Goal: Task Accomplishment & Management: Manage account settings

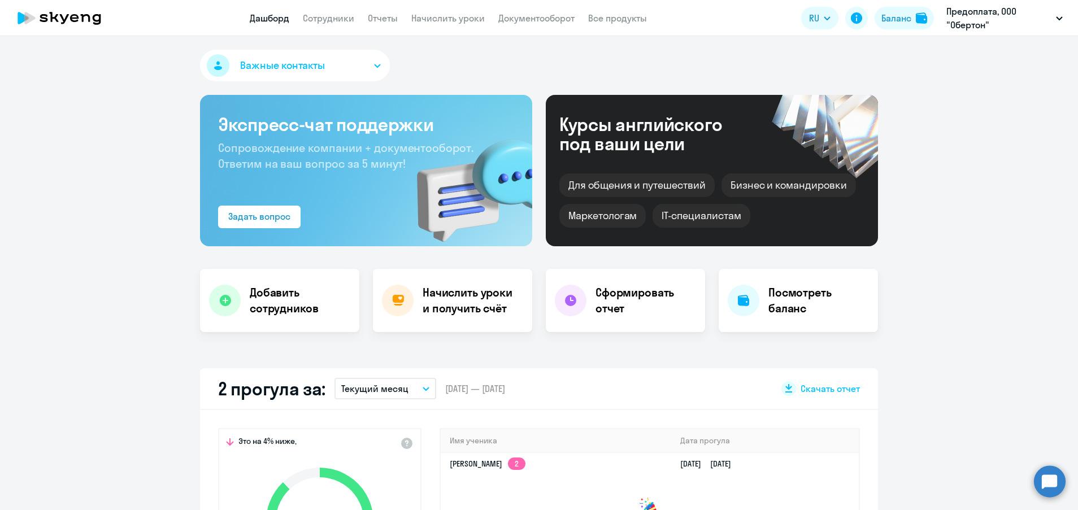
select select "30"
click at [333, 16] on link "Сотрудники" at bounding box center [328, 17] width 51 height 11
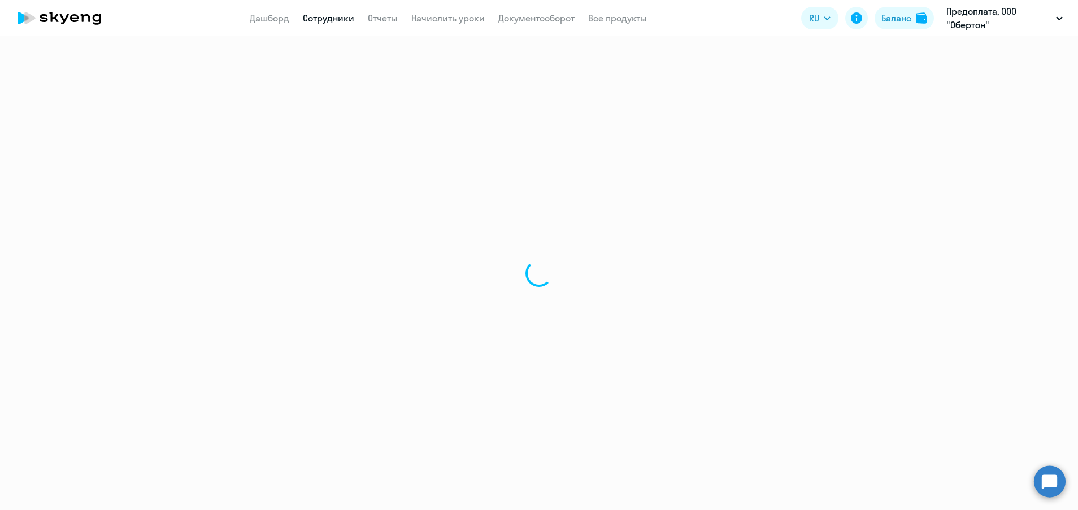
select select "30"
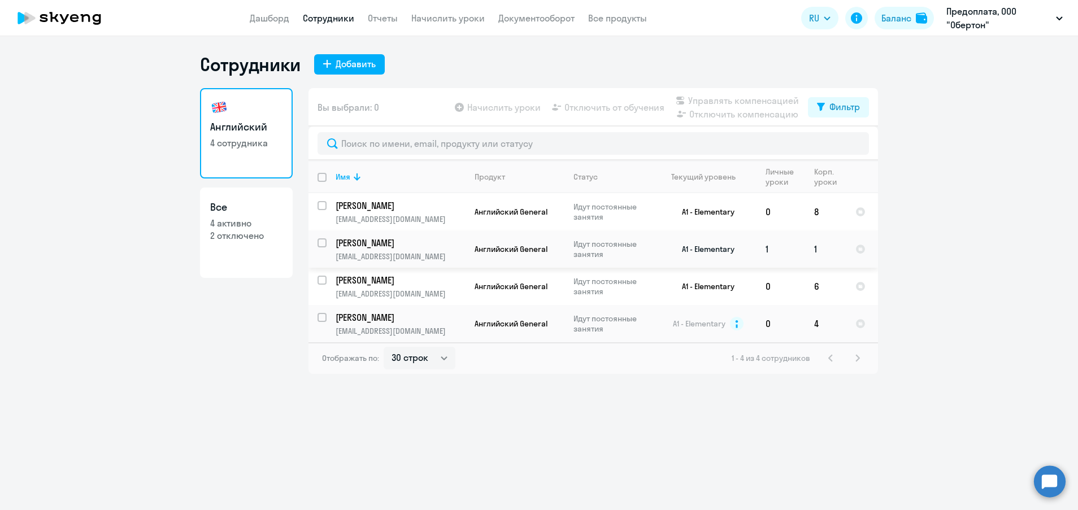
click at [413, 254] on p "[EMAIL_ADDRESS][DOMAIN_NAME]" at bounding box center [399, 256] width 129 height 10
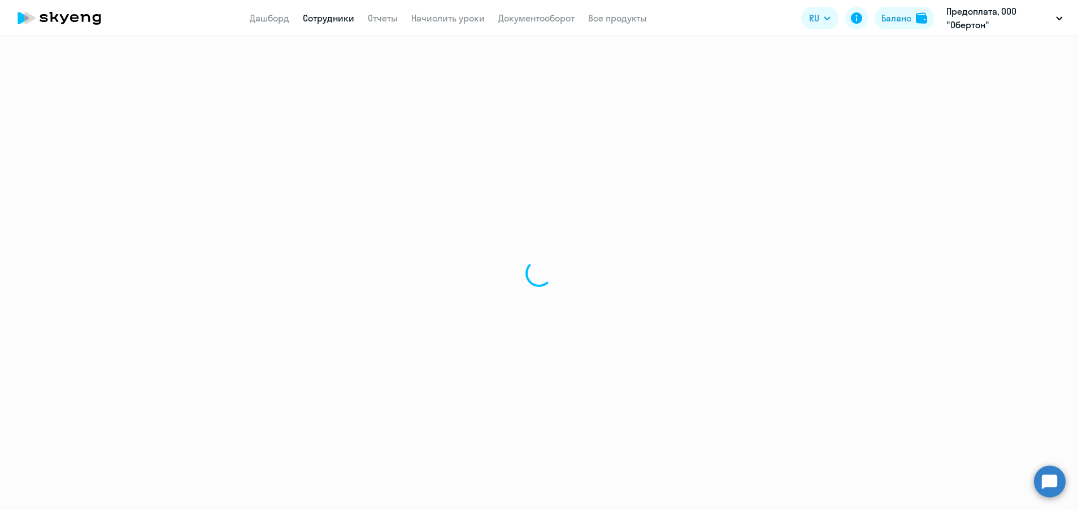
select select "english"
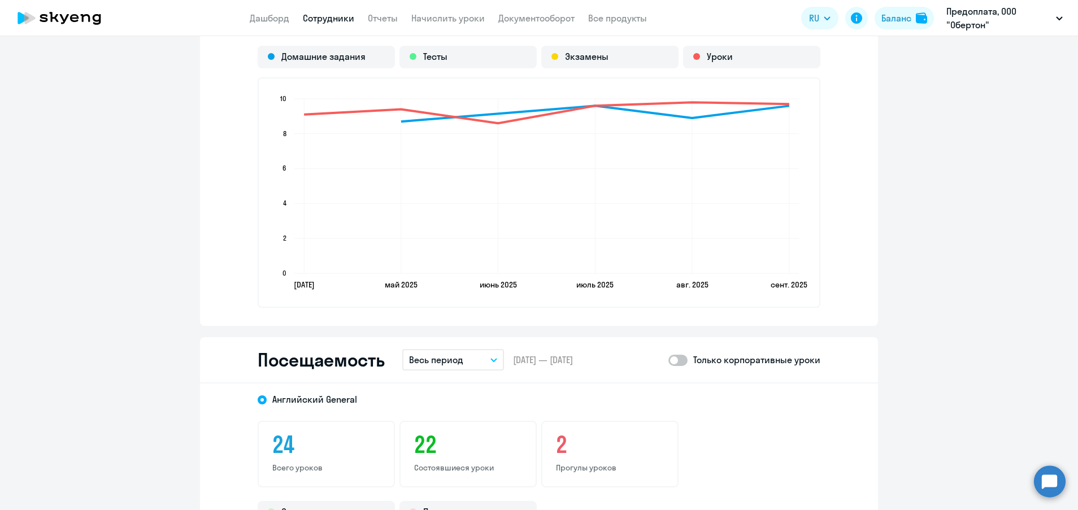
scroll to position [1186, 0]
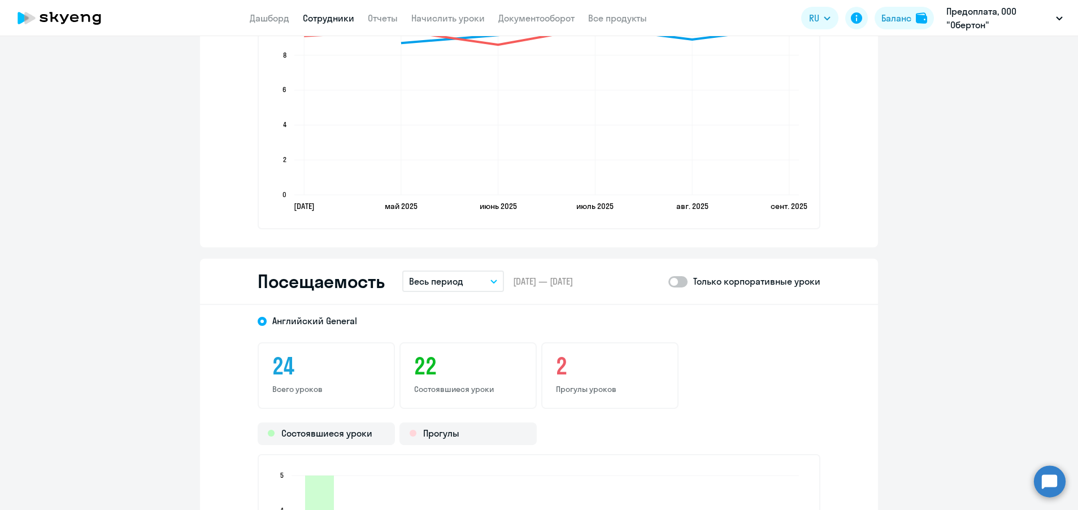
click at [493, 282] on button "Весь период" at bounding box center [453, 281] width 102 height 21
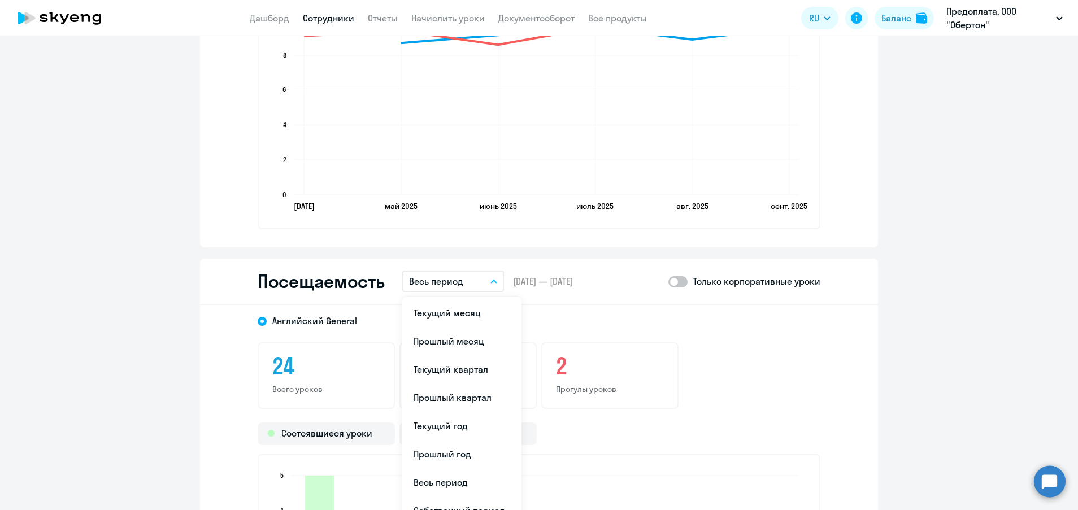
scroll to position [1271, 0]
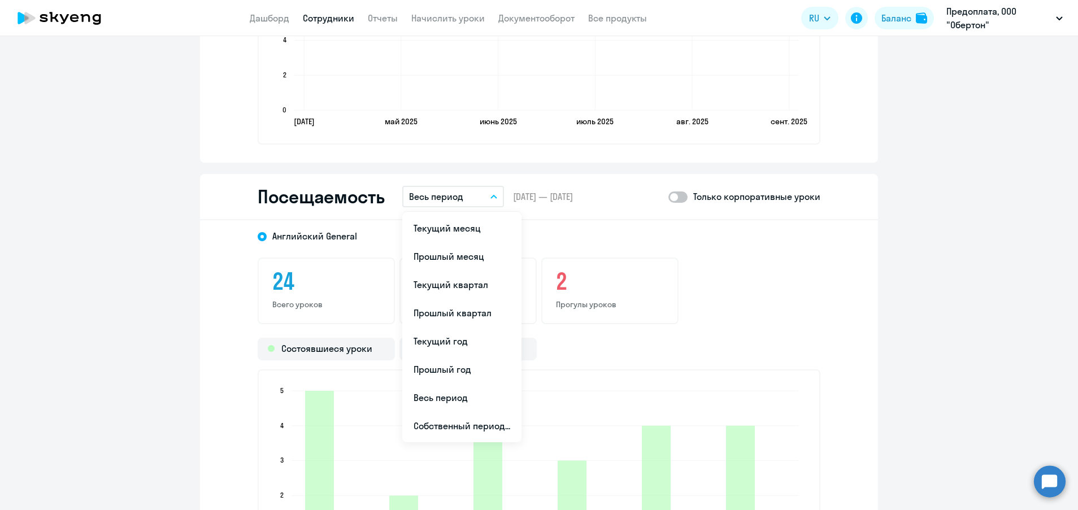
click at [766, 308] on div "24 Всего уроков 22 Состоявшиеся уроки 2 Прогулы уроков" at bounding box center [539, 291] width 562 height 67
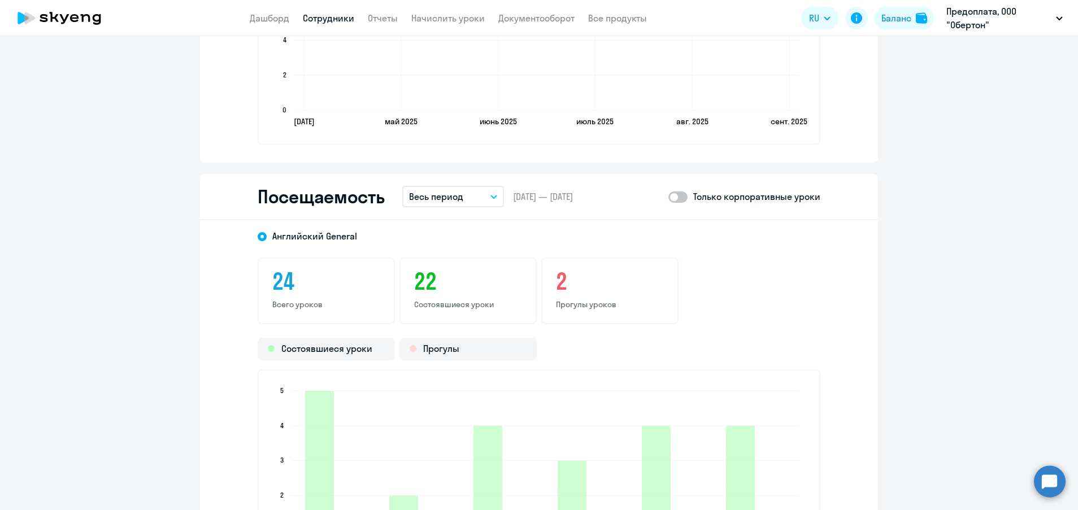
click at [481, 203] on button "Весь период" at bounding box center [453, 196] width 102 height 21
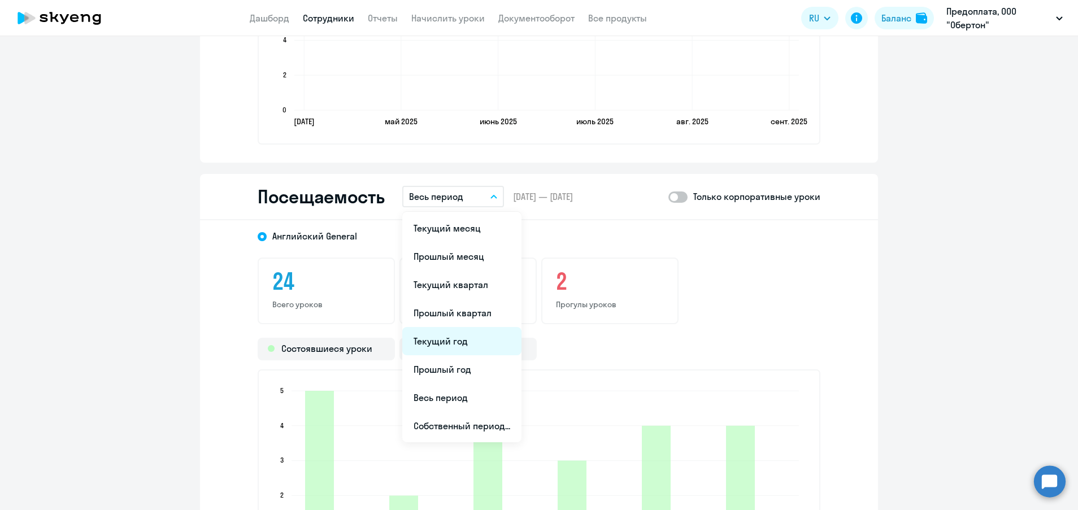
click at [463, 339] on li "Текущий год" at bounding box center [461, 341] width 119 height 28
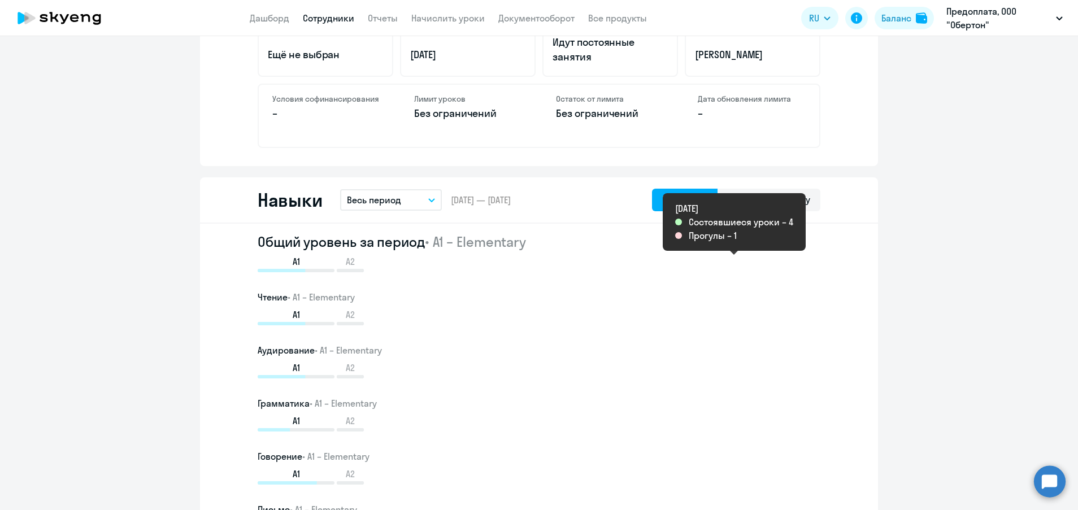
scroll to position [0, 0]
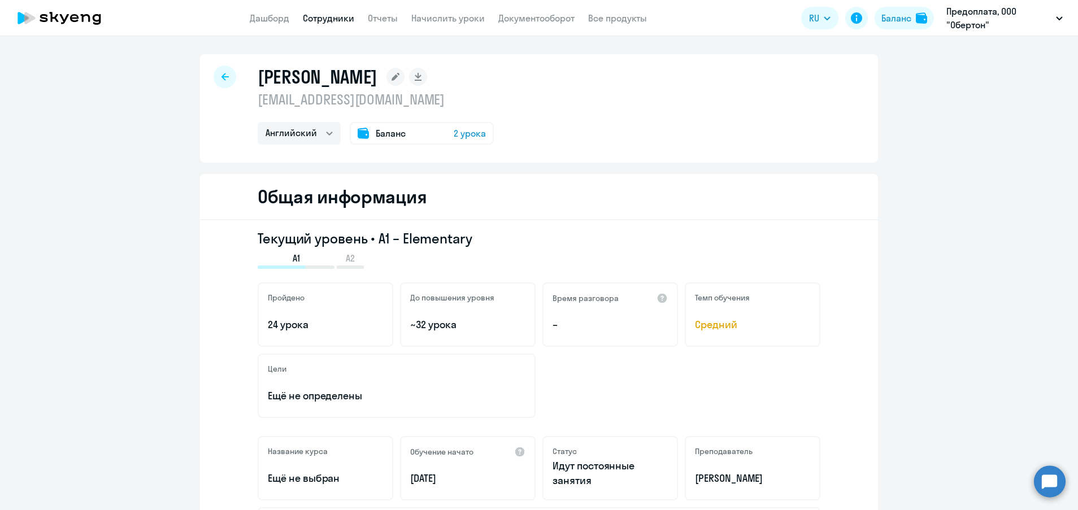
click at [317, 18] on link "Сотрудники" at bounding box center [328, 17] width 51 height 11
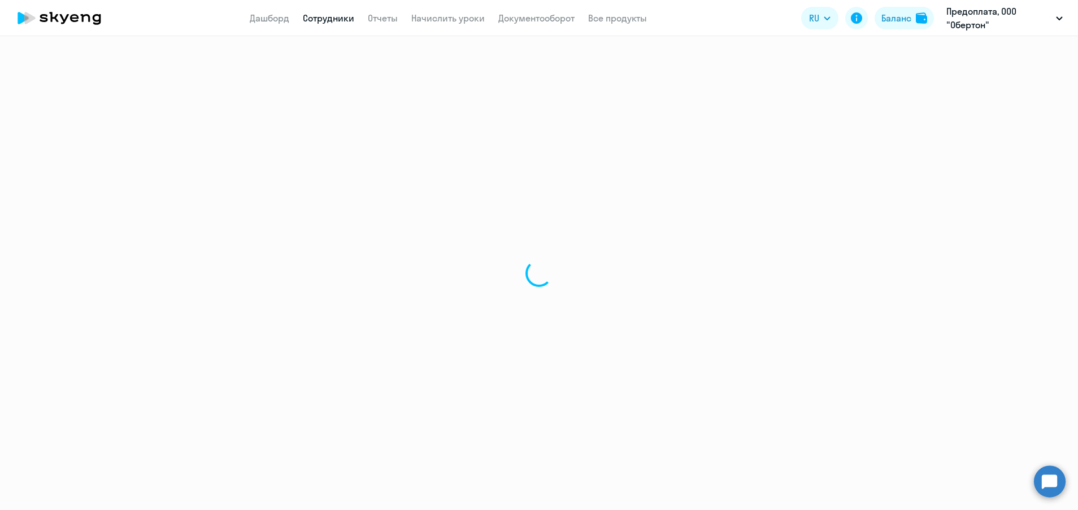
select select "30"
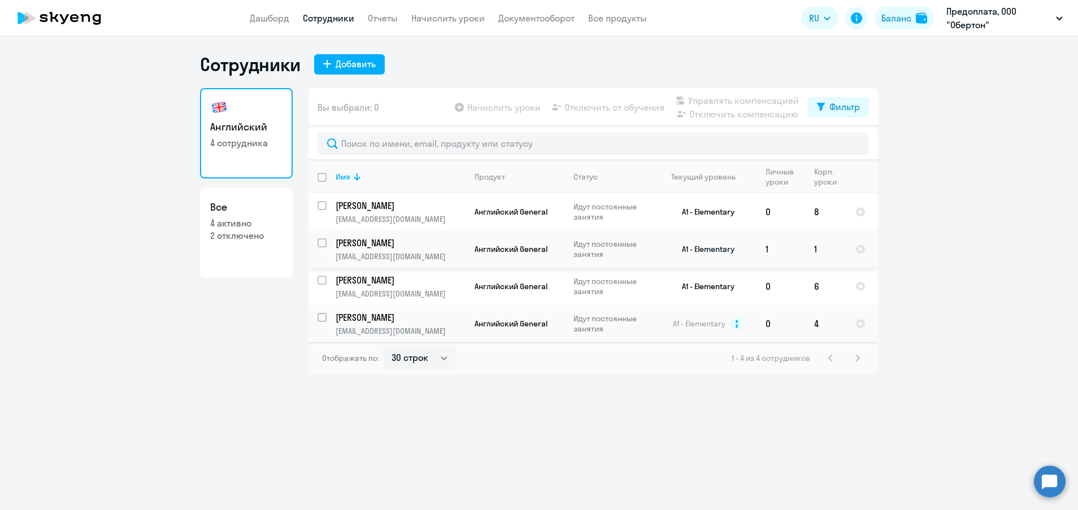
click at [795, 252] on td "1" at bounding box center [780, 248] width 49 height 37
select select "english"
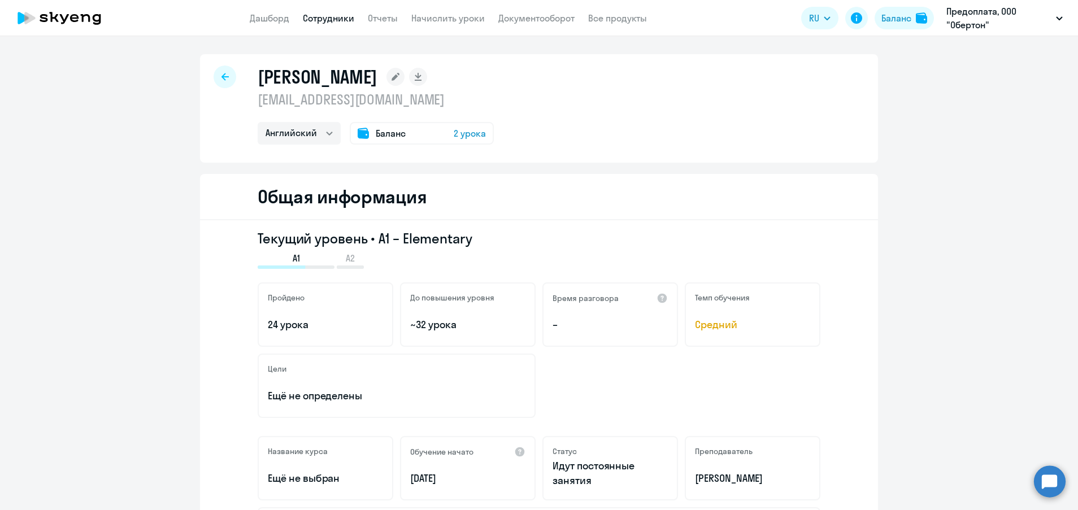
click at [477, 127] on span "2 урока" at bounding box center [469, 133] width 32 height 14
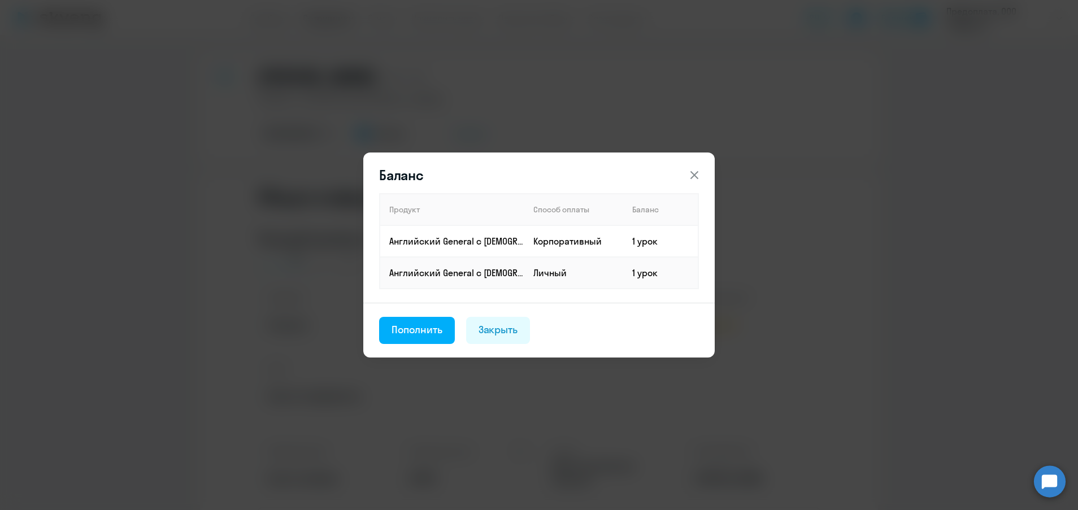
click at [695, 176] on icon at bounding box center [694, 175] width 8 height 8
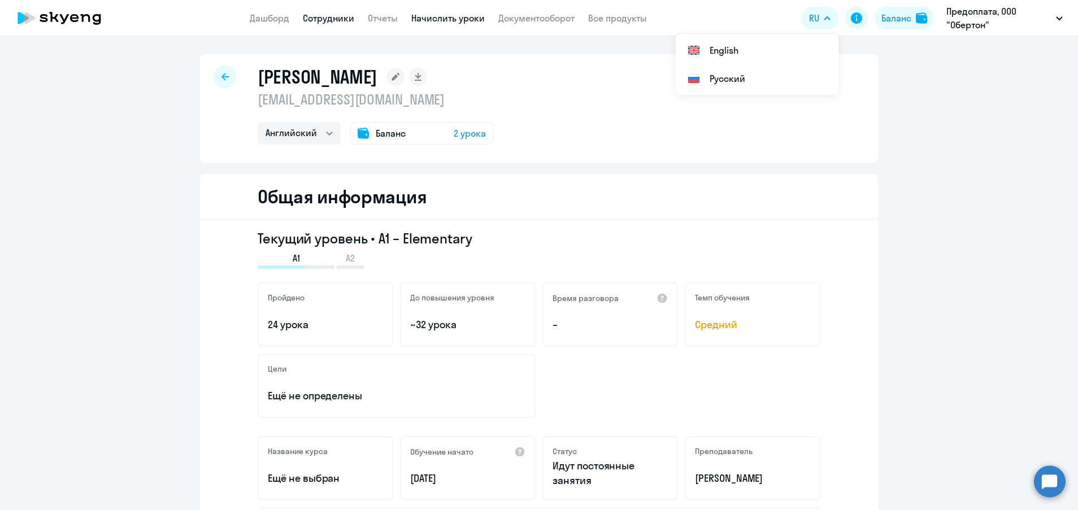
click at [454, 19] on link "Начислить уроки" at bounding box center [447, 17] width 73 height 11
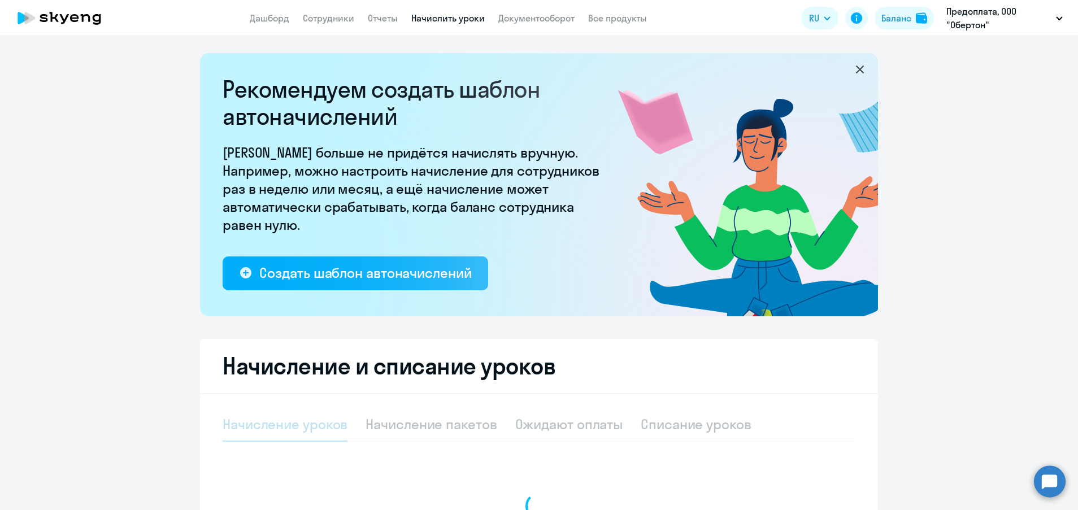
select select "10"
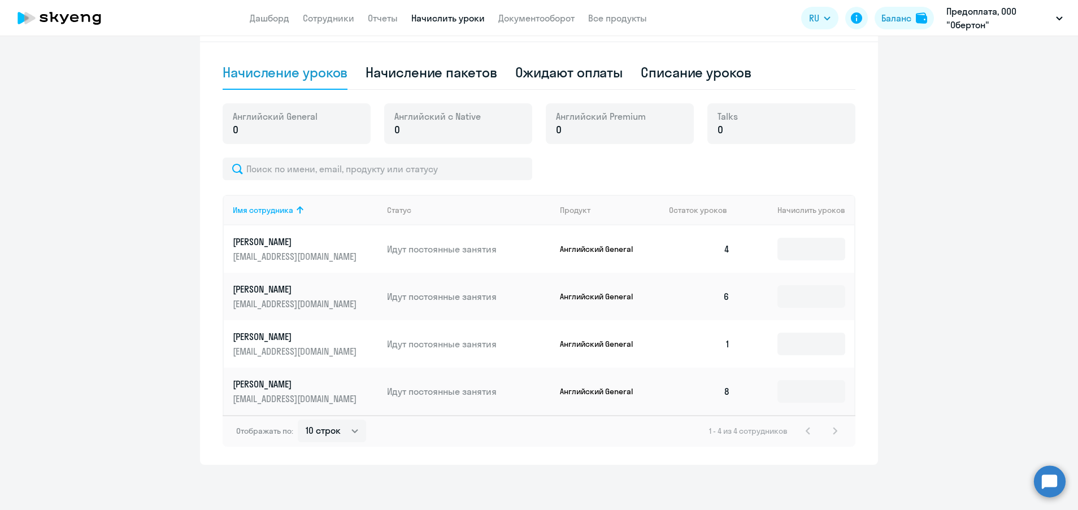
scroll to position [364, 0]
click at [781, 344] on input at bounding box center [811, 344] width 68 height 23
type input "5"
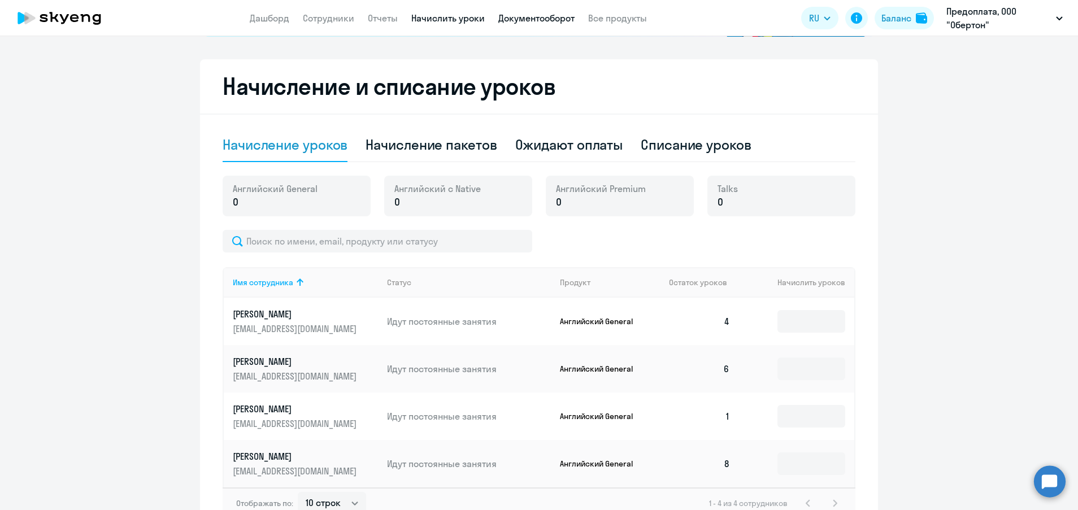
click at [546, 19] on link "Документооборот" at bounding box center [536, 17] width 76 height 11
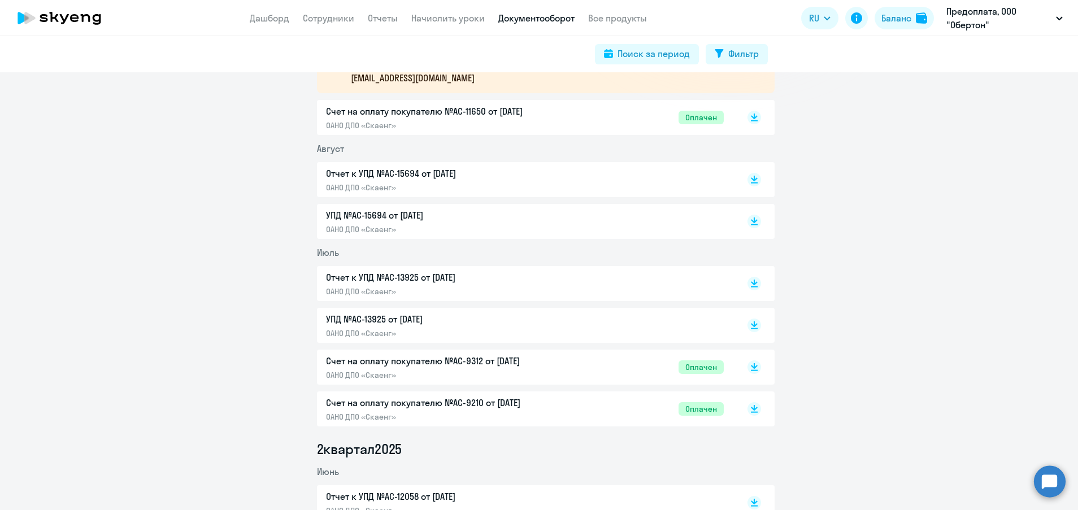
scroll to position [339, 0]
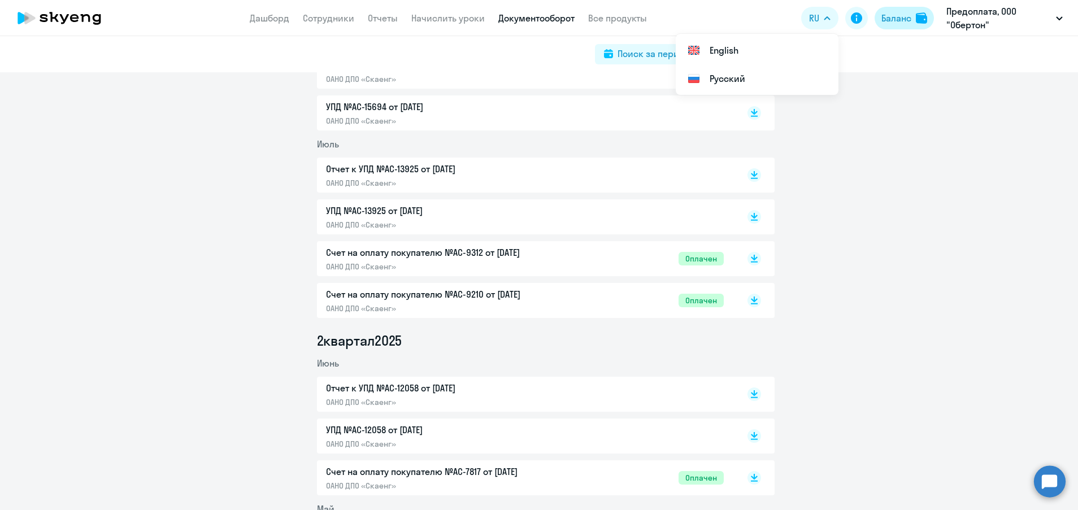
click at [903, 26] on button "Баланс" at bounding box center [903, 18] width 59 height 23
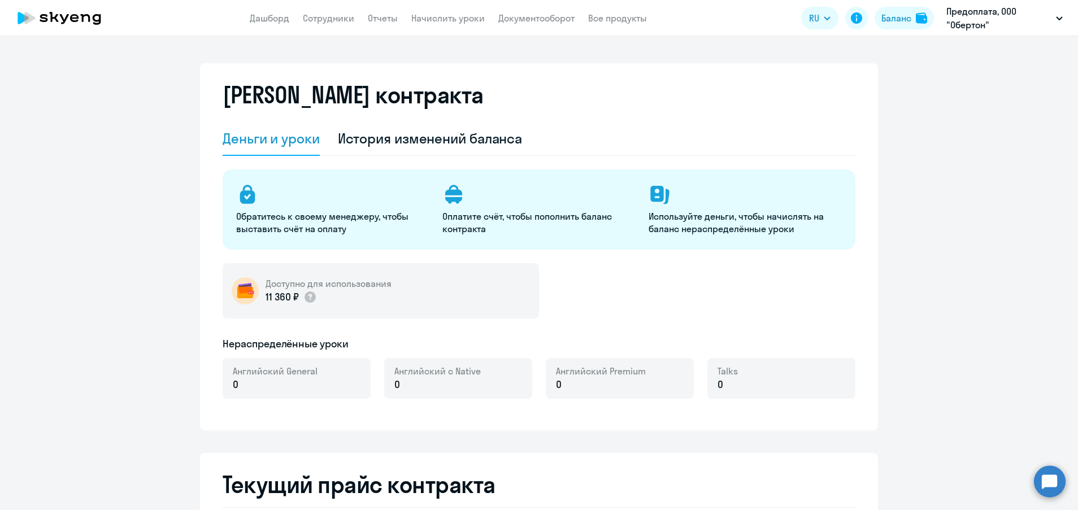
select select "english_adult_not_native_speaker"
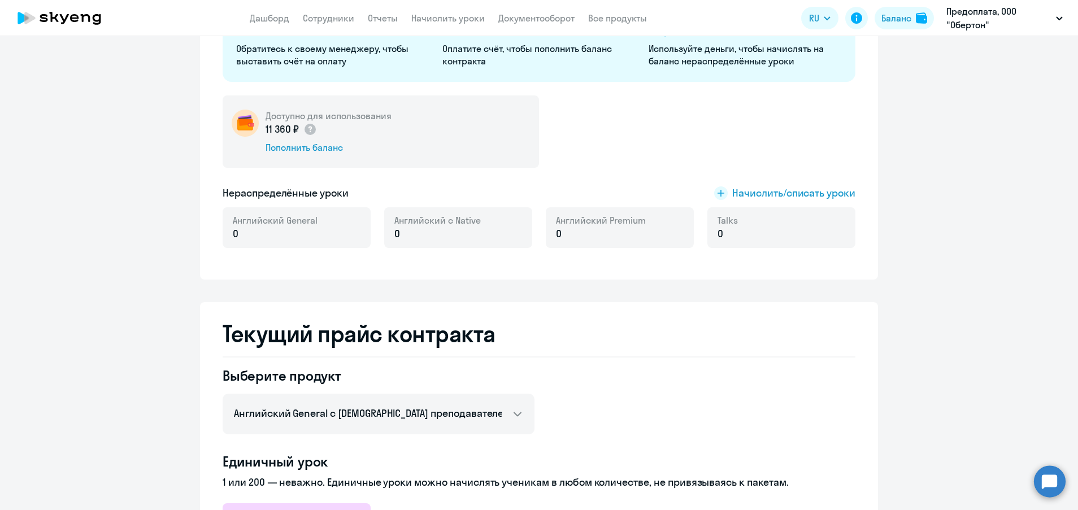
scroll to position [169, 0]
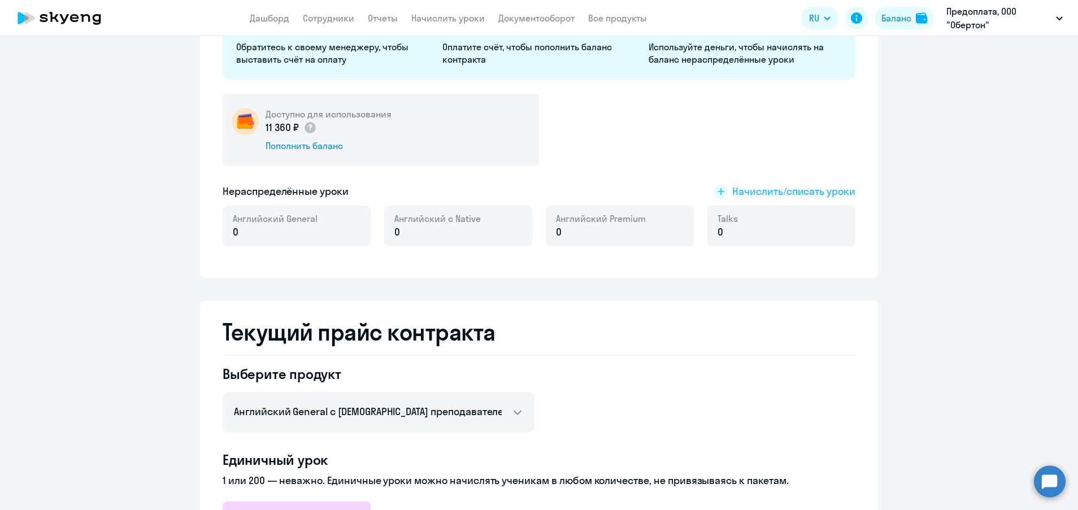
click at [780, 191] on span "Начислить/списать уроки" at bounding box center [793, 191] width 123 height 15
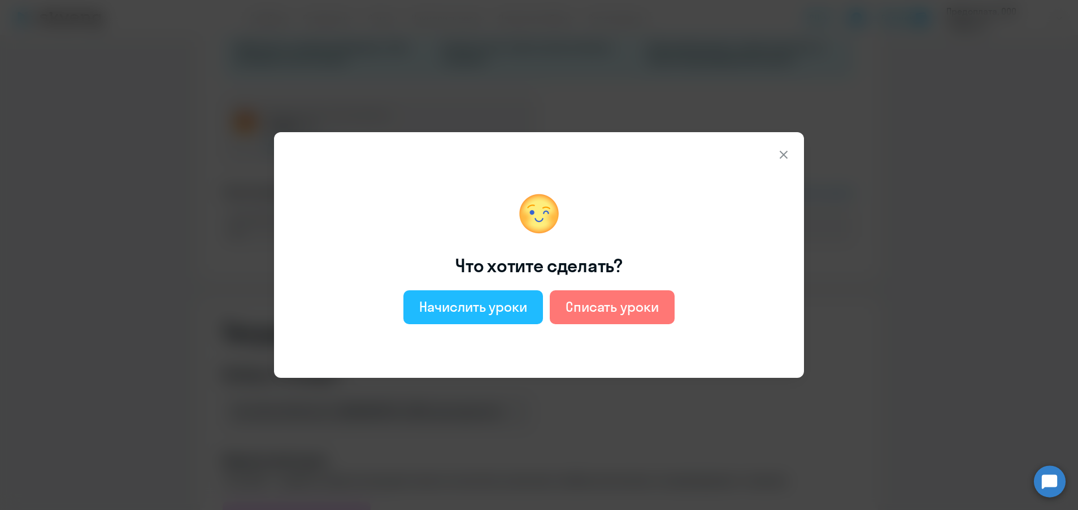
click at [456, 308] on div "Начислить уроки" at bounding box center [473, 307] width 108 height 18
select select "english_adult_not_native_speaker"
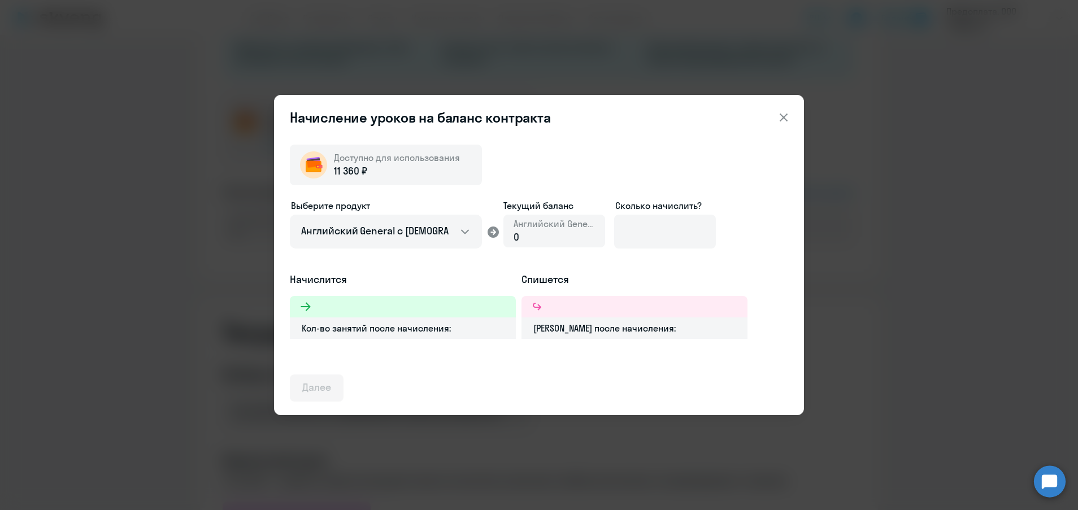
click at [716, 229] on div "Выберите продукт Английский General с русскоговорящим преподавателем Английский…" at bounding box center [539, 235] width 498 height 73
click at [707, 225] on input at bounding box center [665, 232] width 102 height 34
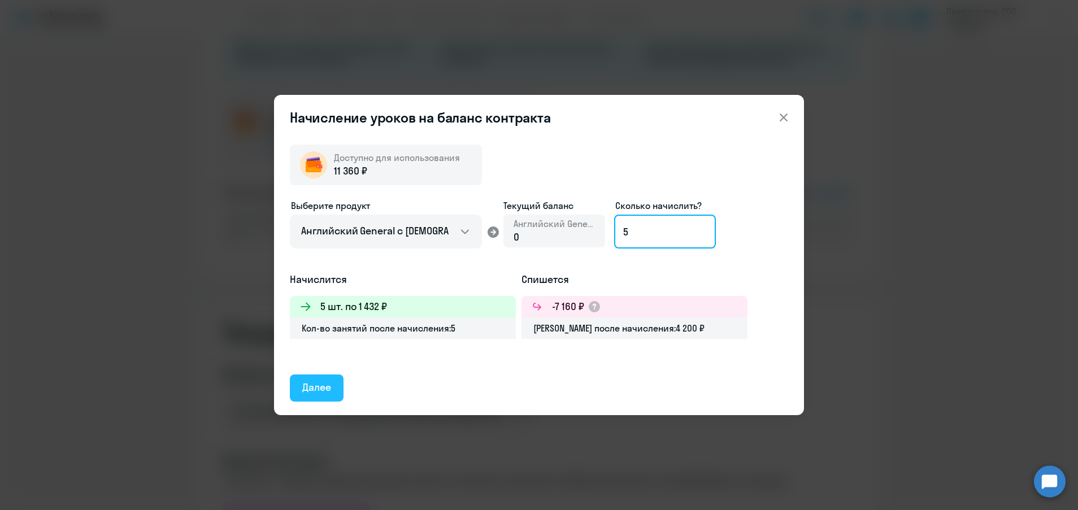
type input "5"
click at [305, 387] on div "Далее" at bounding box center [316, 387] width 29 height 15
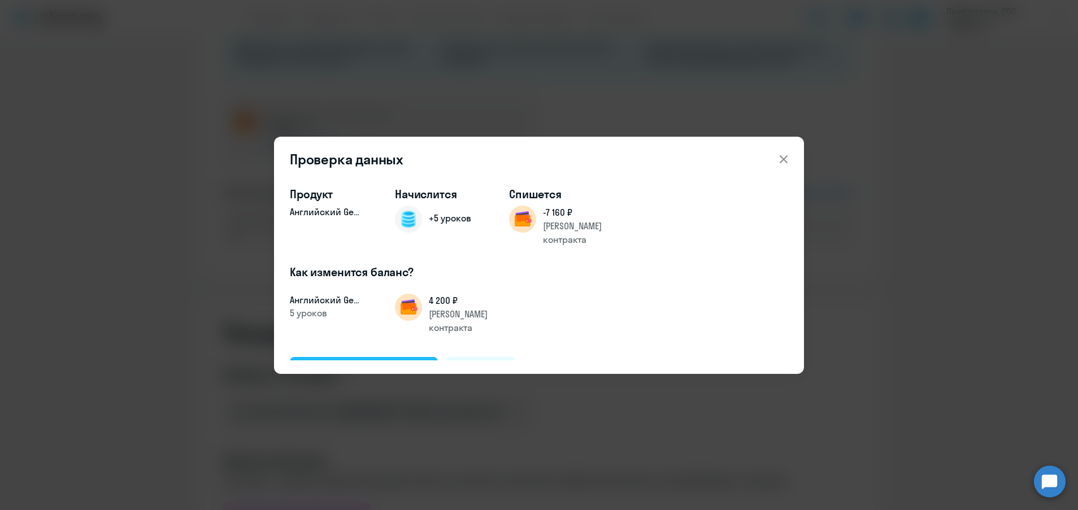
click at [389, 363] on div "Подтвердить и начислить" at bounding box center [363, 370] width 123 height 15
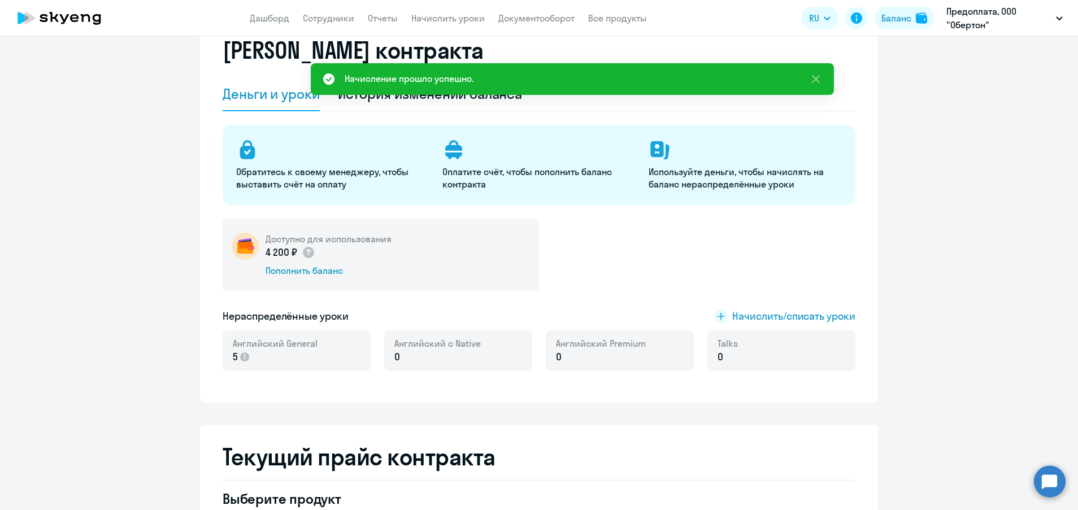
scroll to position [0, 0]
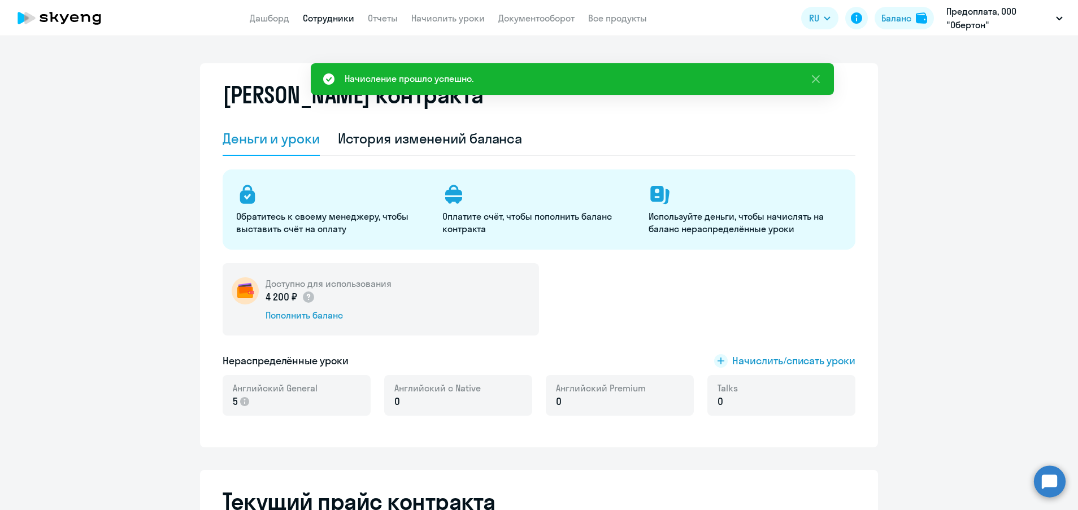
click at [337, 13] on link "Сотрудники" at bounding box center [328, 17] width 51 height 11
select select "30"
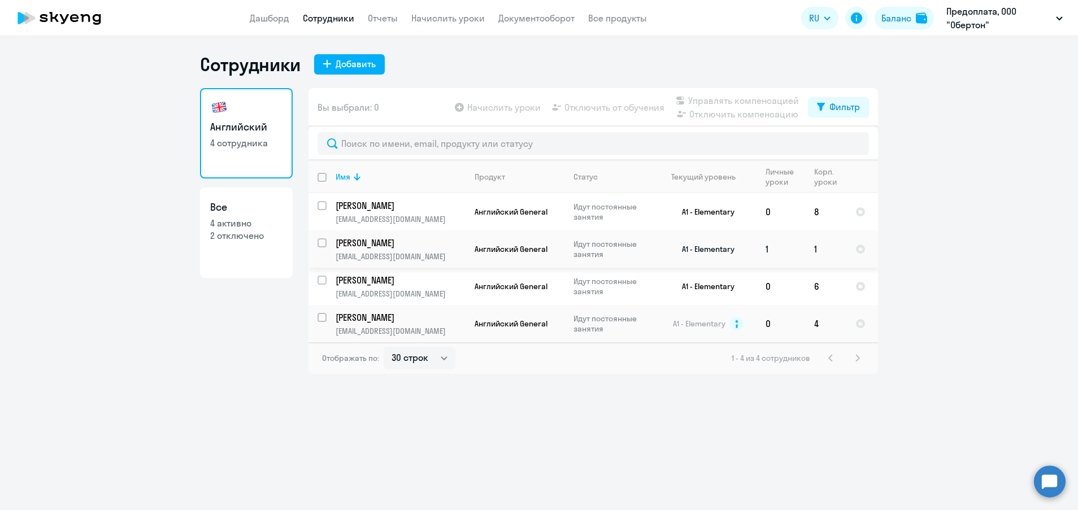
click at [771, 248] on td "1" at bounding box center [780, 248] width 49 height 37
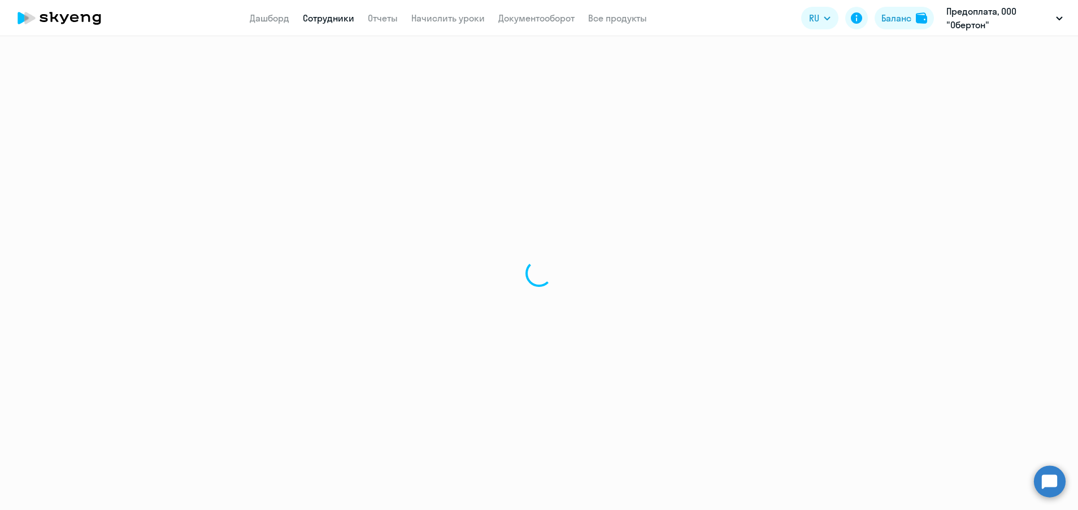
select select "english"
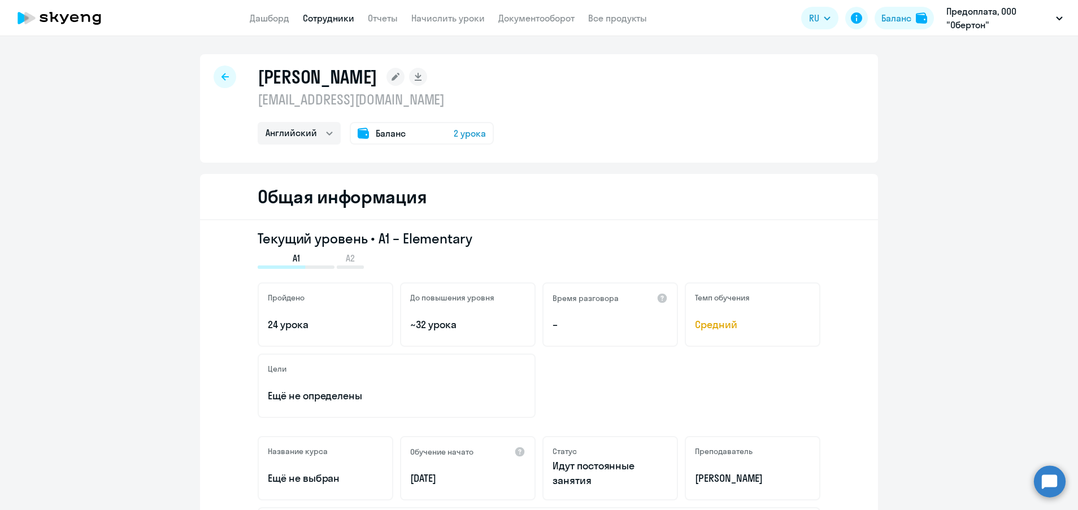
click at [331, 19] on link "Сотрудники" at bounding box center [328, 17] width 51 height 11
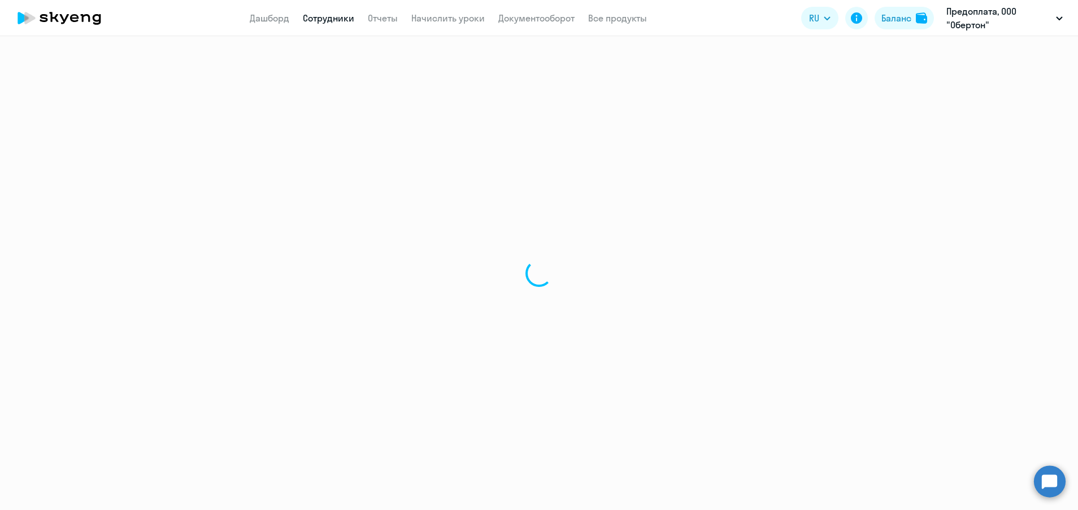
select select "30"
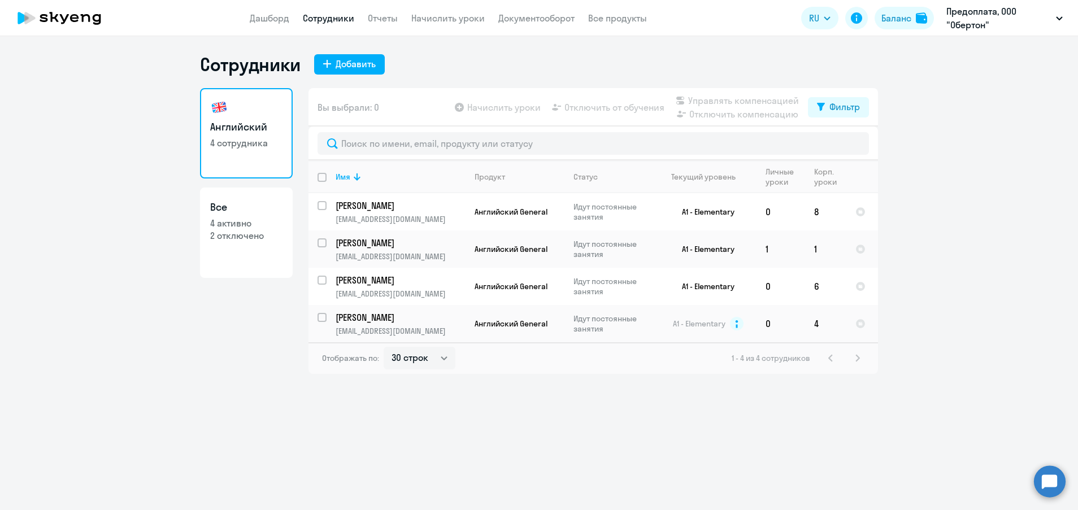
click at [461, 24] on app-menu-item-link "Начислить уроки" at bounding box center [447, 18] width 73 height 14
click at [464, 17] on link "Начислить уроки" at bounding box center [447, 17] width 73 height 11
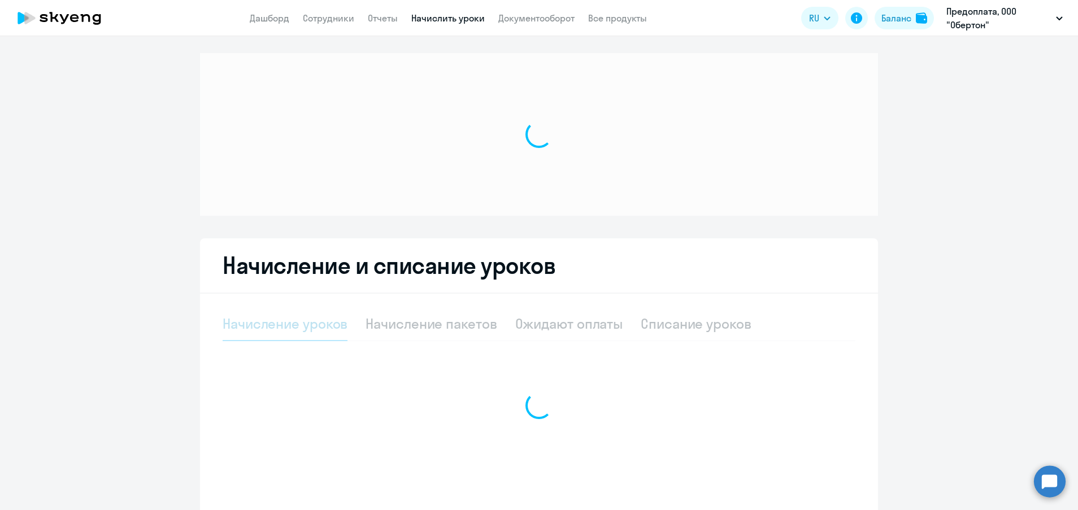
select select "10"
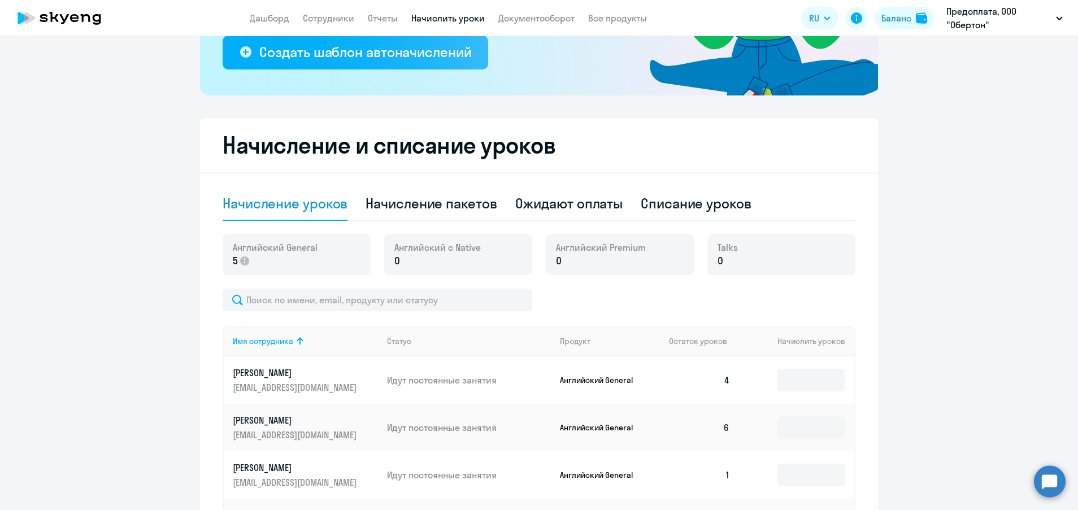
scroll to position [364, 0]
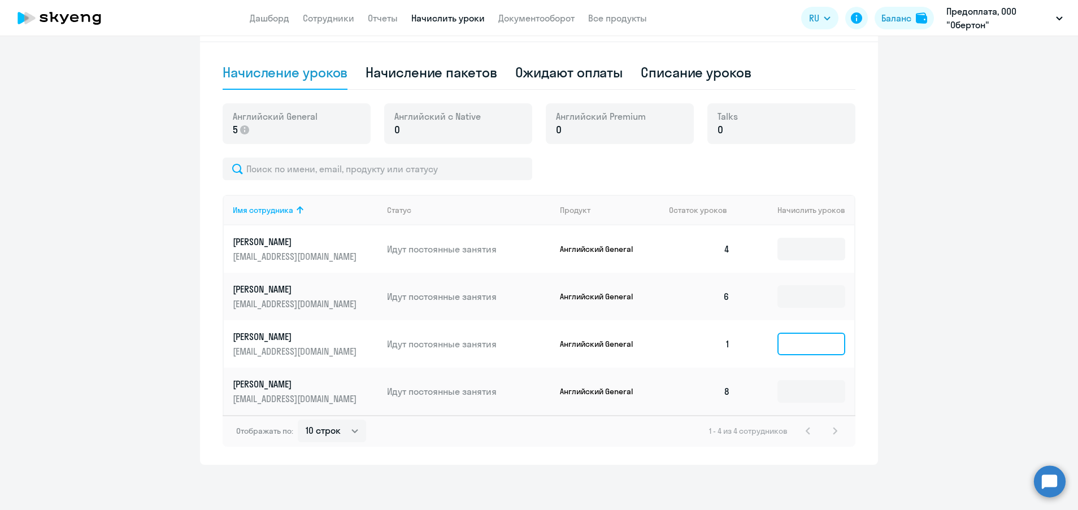
click at [805, 349] on input at bounding box center [811, 344] width 68 height 23
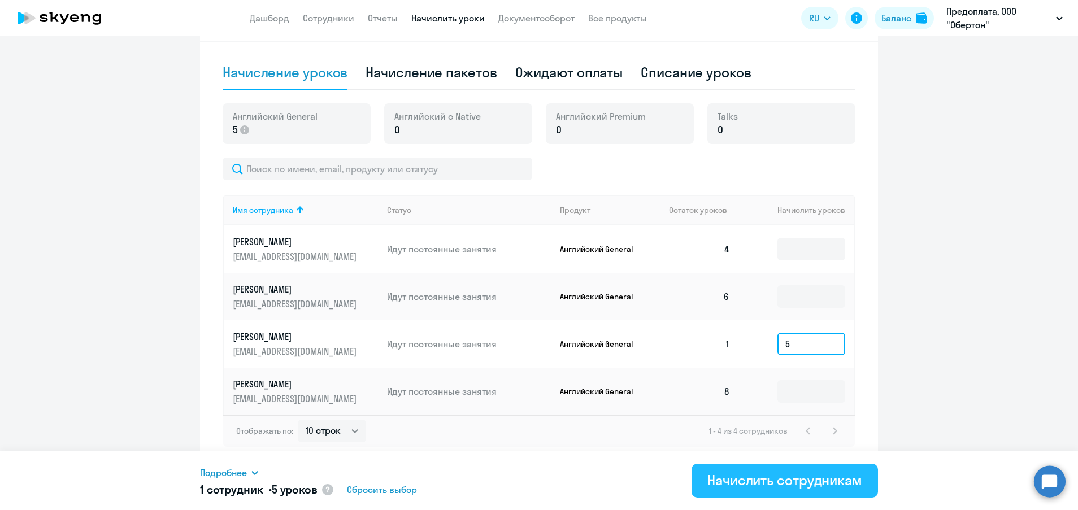
type input "5"
click at [779, 472] on div "Начислить сотрудникам" at bounding box center [784, 480] width 155 height 18
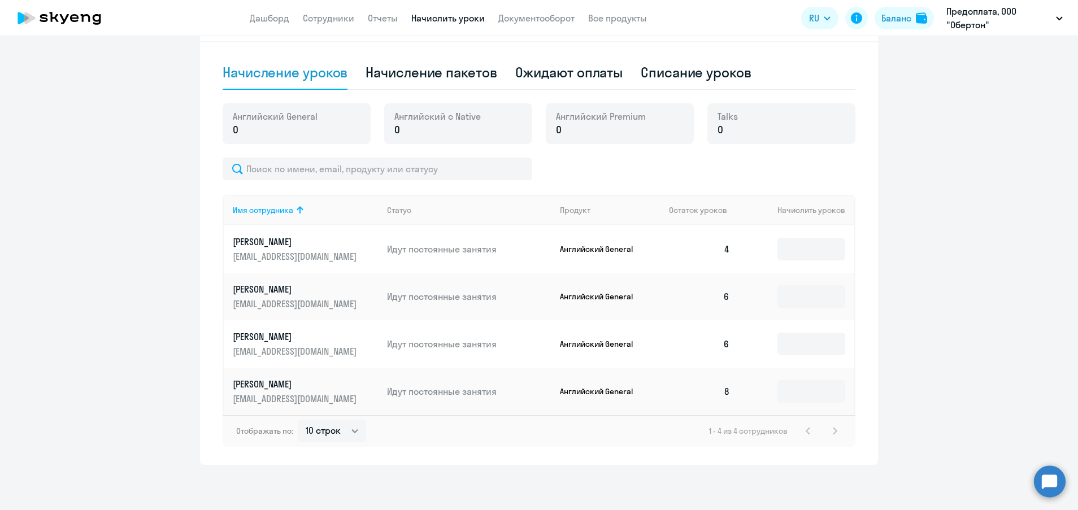
scroll to position [0, 0]
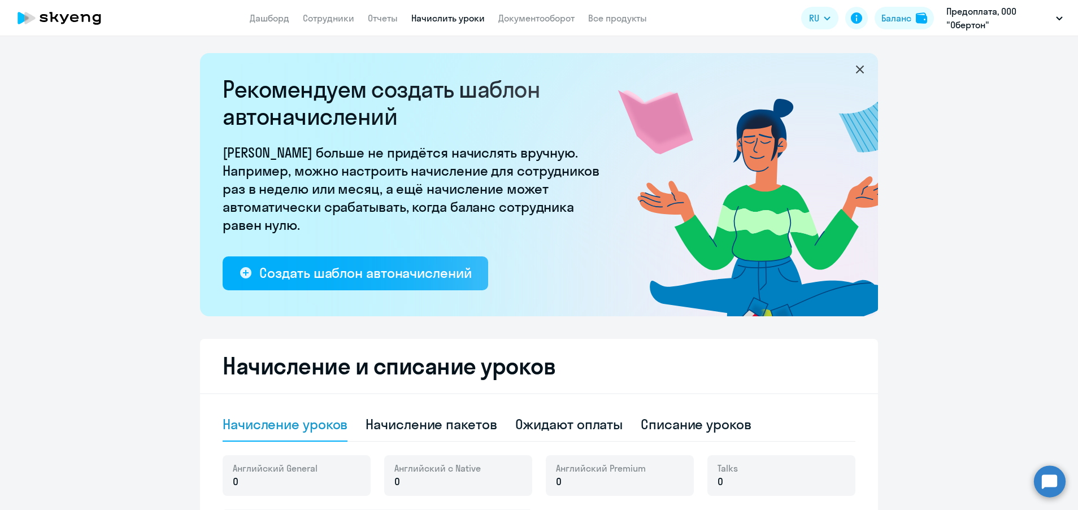
click at [322, 8] on app-header "Дашборд Сотрудники Отчеты Начислить уроки Документооборот Все продукты Дашборд …" at bounding box center [539, 18] width 1078 height 36
click at [323, 14] on link "Сотрудники" at bounding box center [328, 17] width 51 height 11
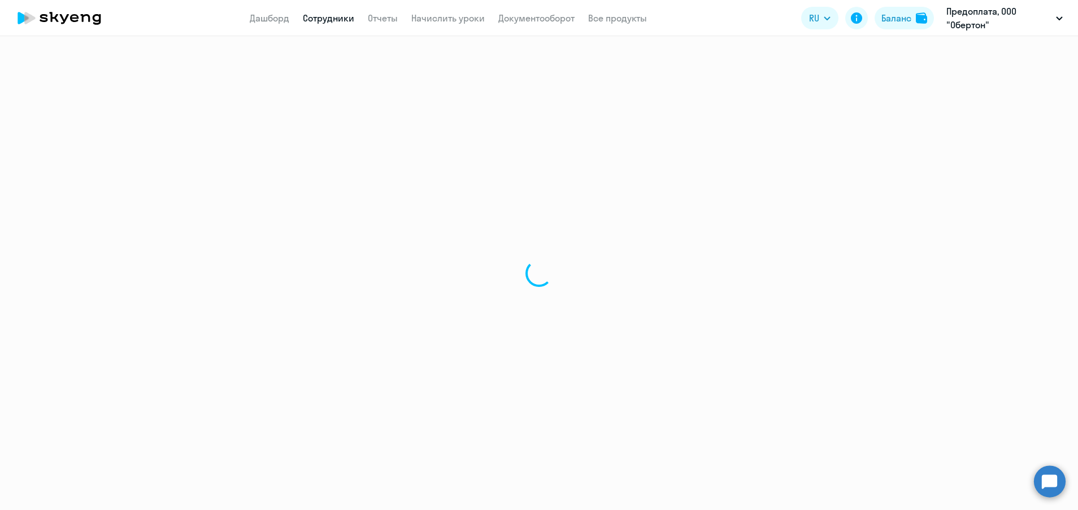
select select "30"
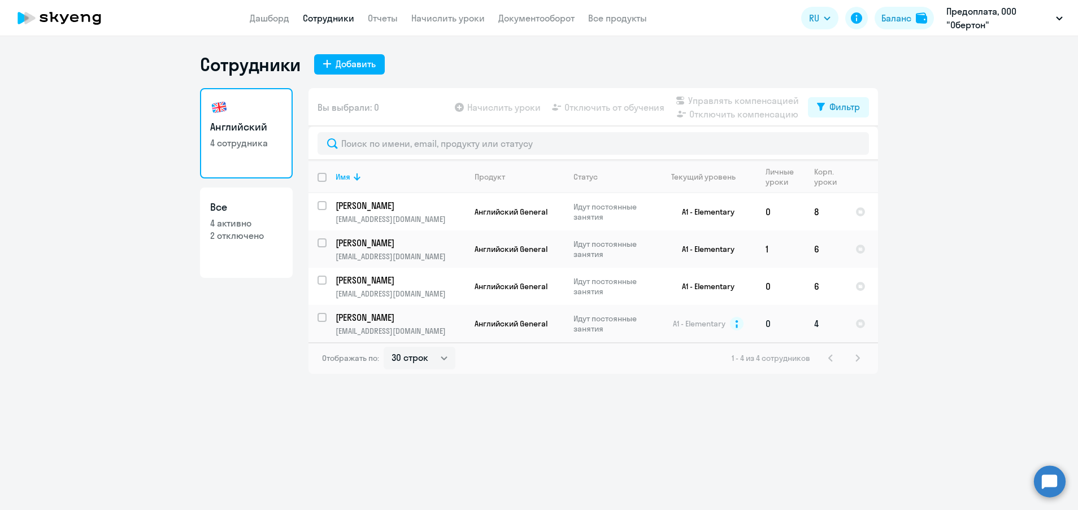
click at [387, 319] on p "[PERSON_NAME]" at bounding box center [399, 317] width 128 height 12
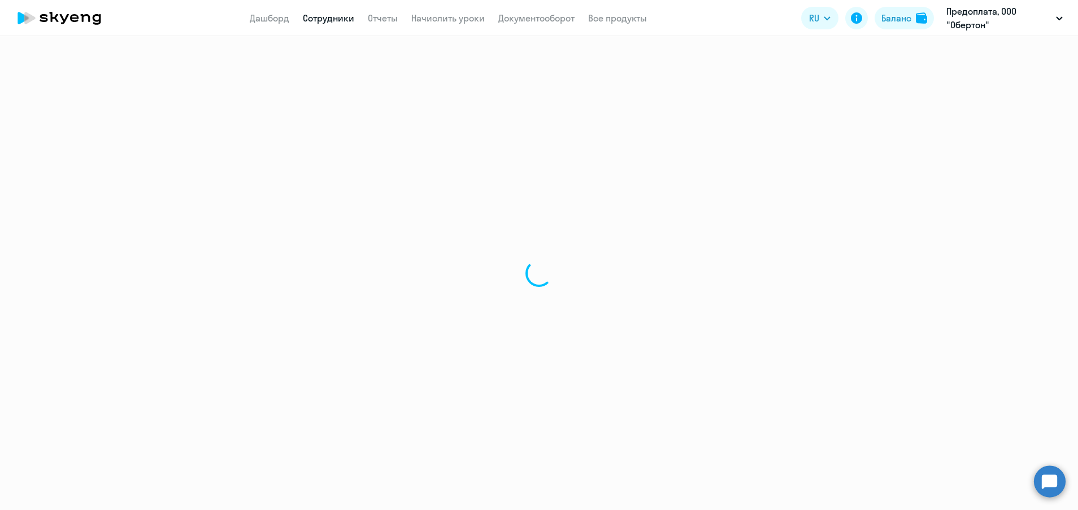
select select "english"
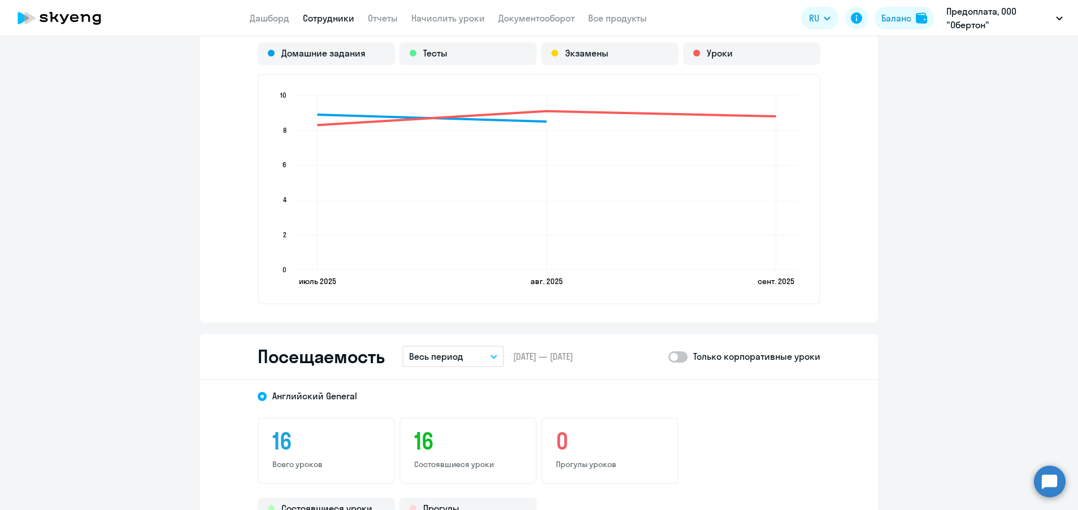
scroll to position [1101, 0]
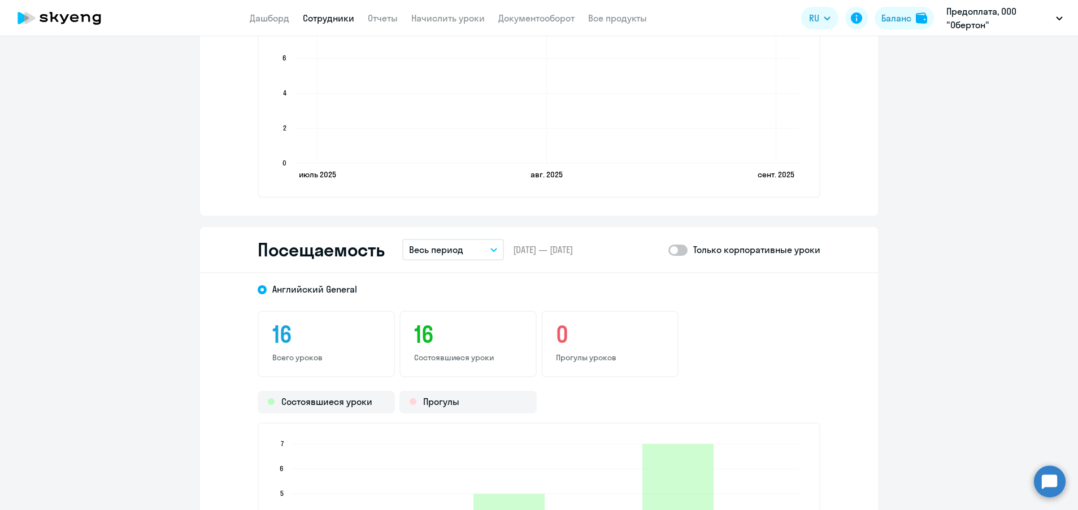
click at [491, 253] on button "Весь период" at bounding box center [453, 249] width 102 height 21
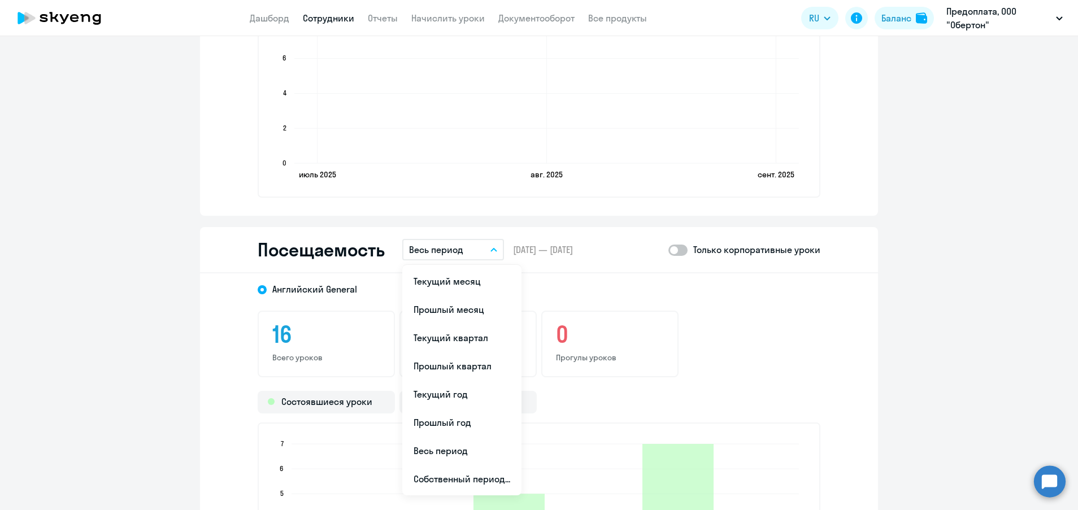
click at [734, 349] on div "16 Всего уроков 16 Состоявшиеся уроки 0 Прогулы уроков" at bounding box center [539, 344] width 562 height 67
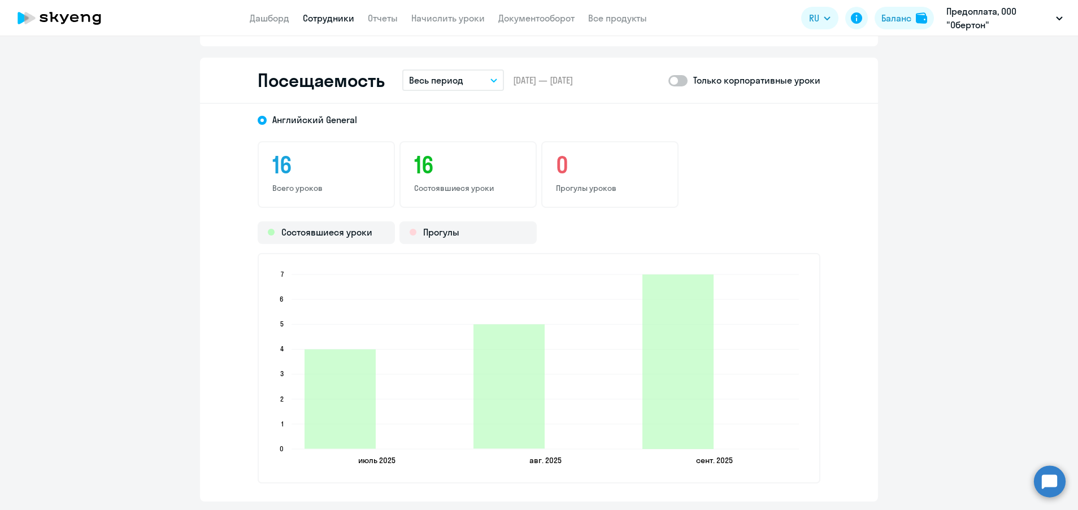
scroll to position [1186, 0]
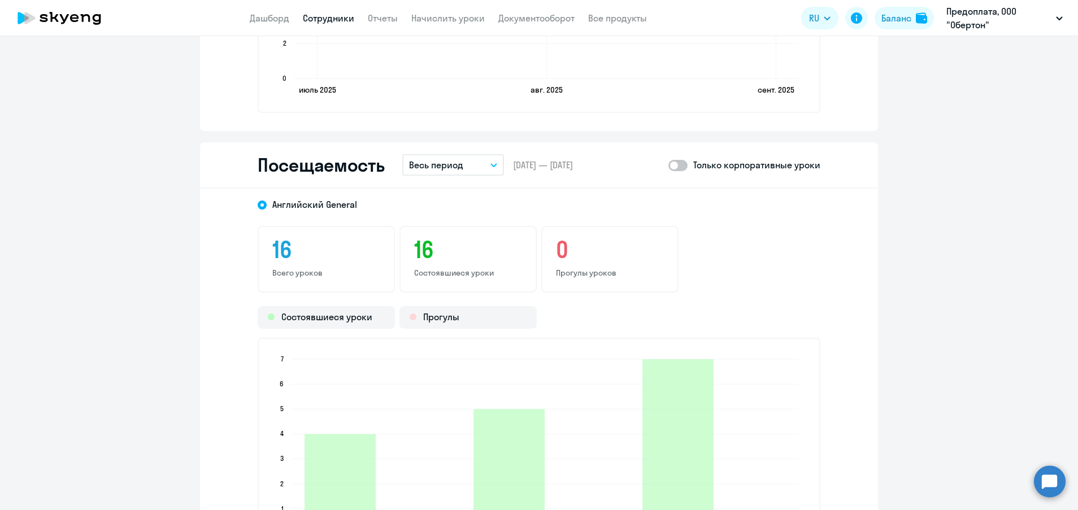
click at [489, 172] on button "Весь период" at bounding box center [453, 164] width 102 height 21
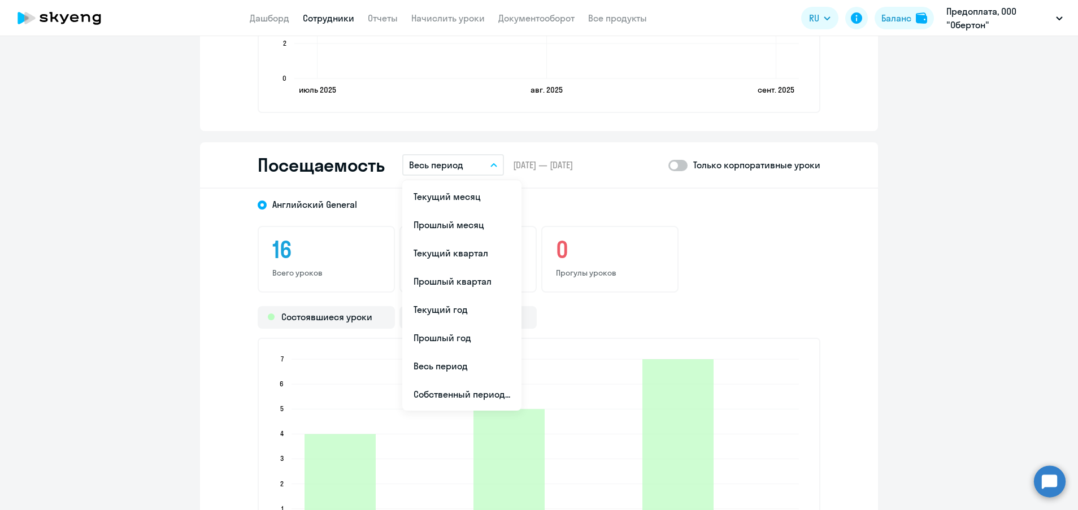
click at [632, 219] on div "[DEMOGRAPHIC_DATA] General 16 Всего уроков 16 Состоявшиеся уроки 0 Прогулы урок…" at bounding box center [539, 388] width 678 height 398
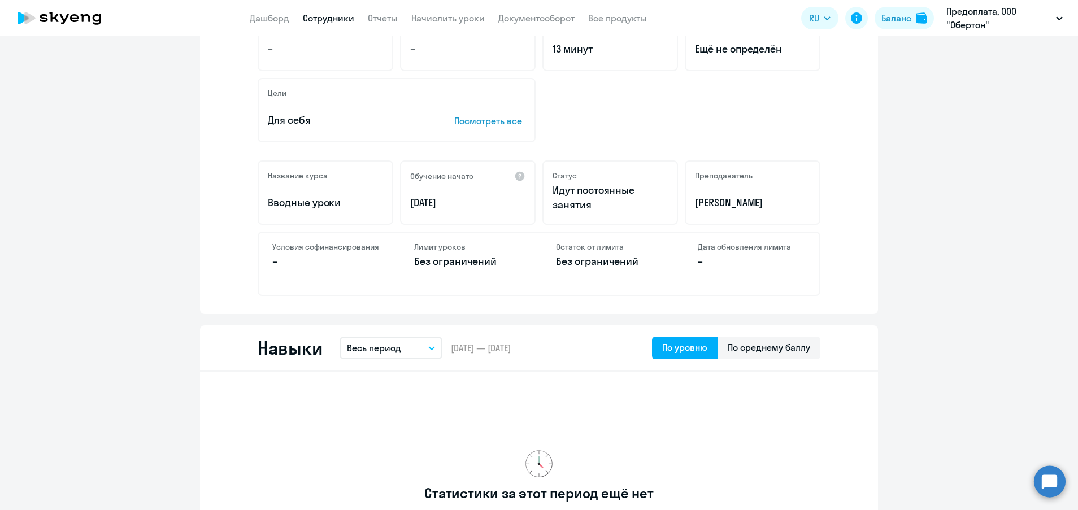
scroll to position [0, 0]
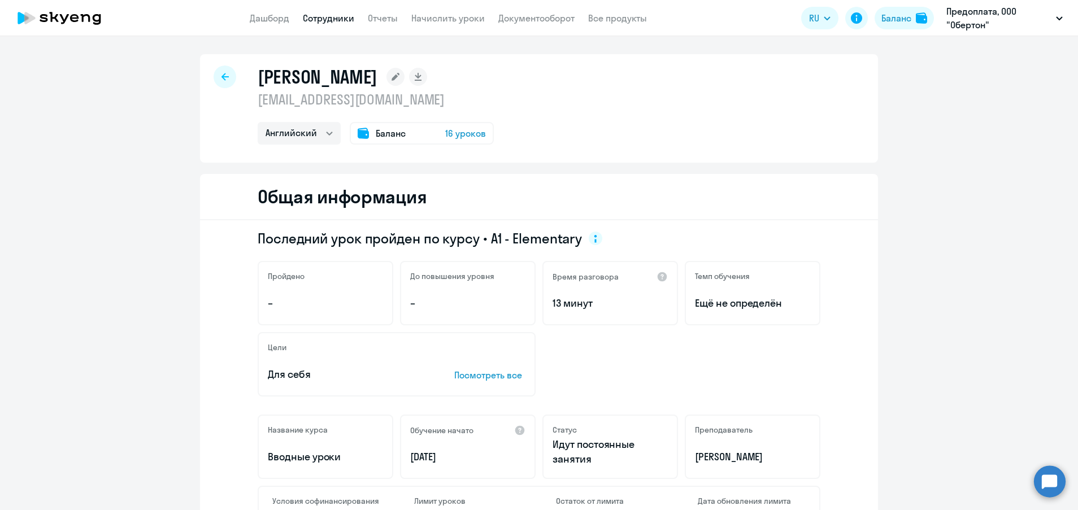
click at [322, 15] on link "Сотрудники" at bounding box center [328, 17] width 51 height 11
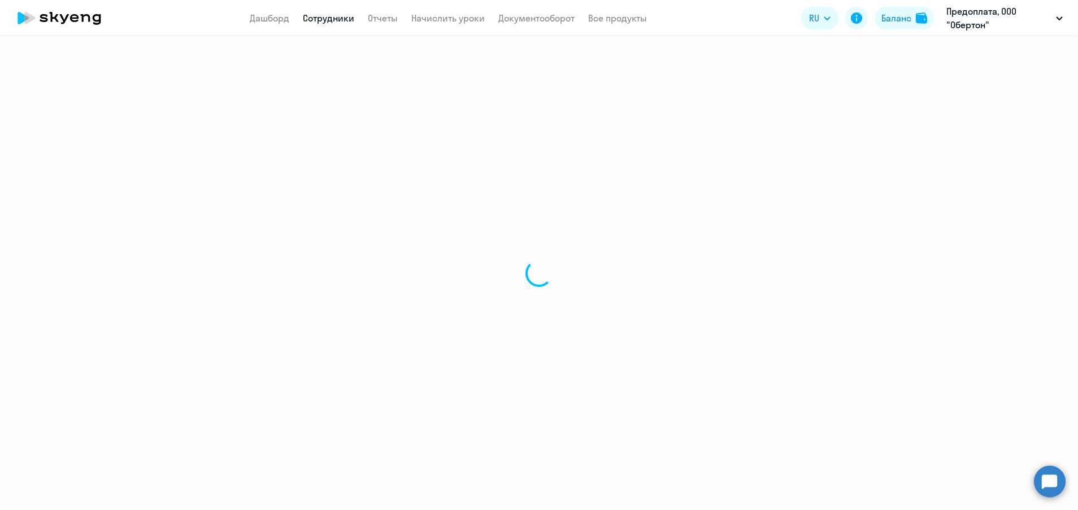
select select "30"
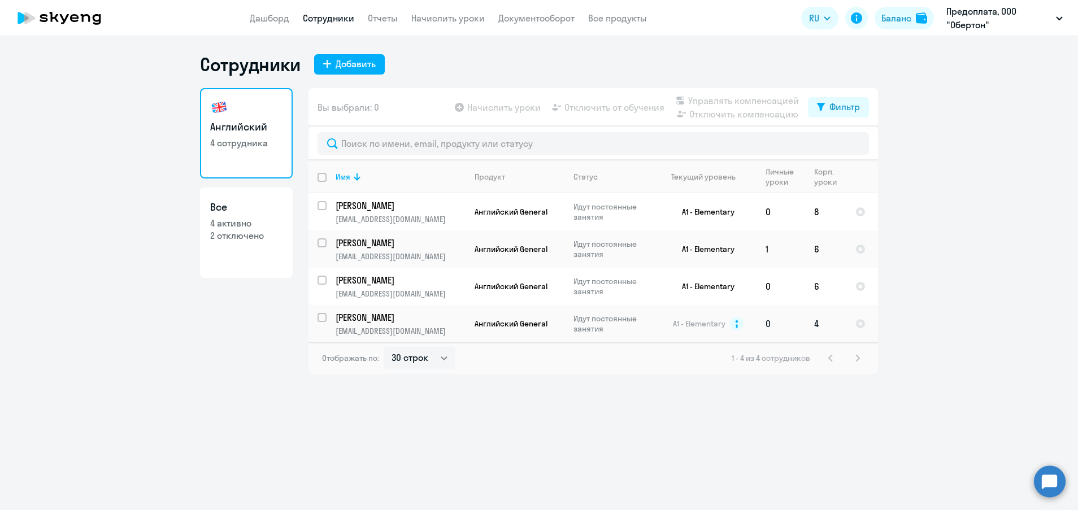
click at [395, 315] on p "[PERSON_NAME]" at bounding box center [399, 317] width 128 height 12
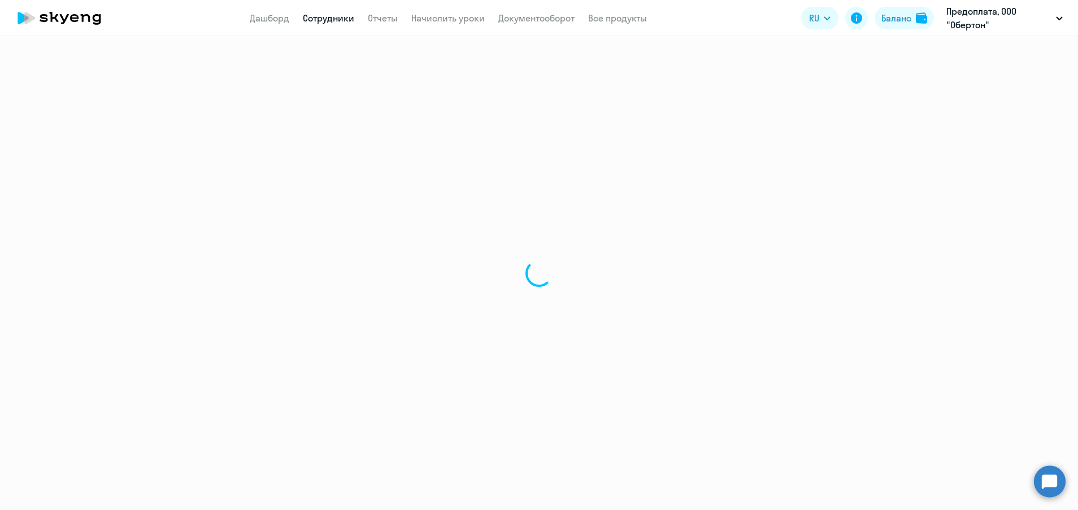
select select "english"
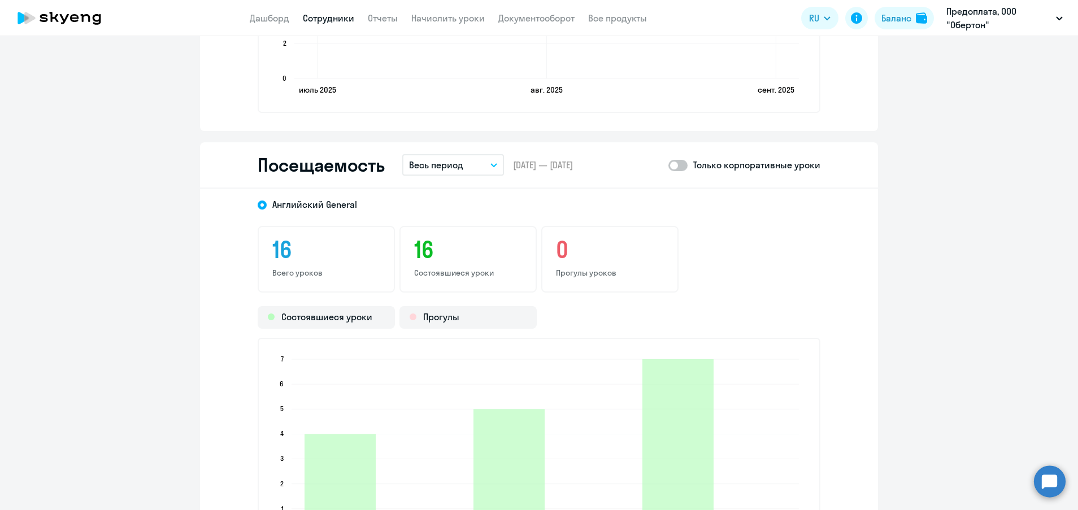
scroll to position [1271, 0]
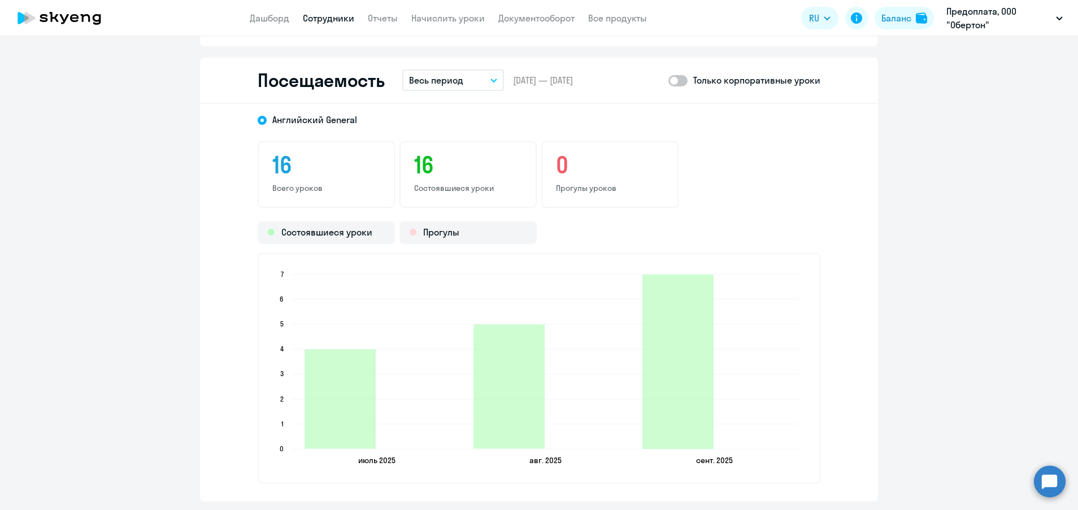
click at [326, 14] on link "Сотрудники" at bounding box center [328, 17] width 51 height 11
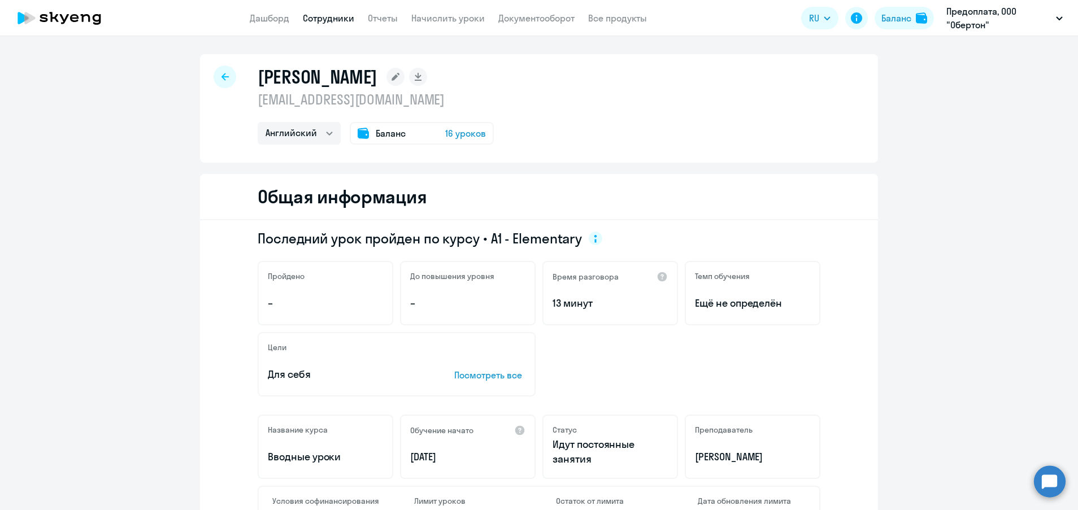
select select "30"
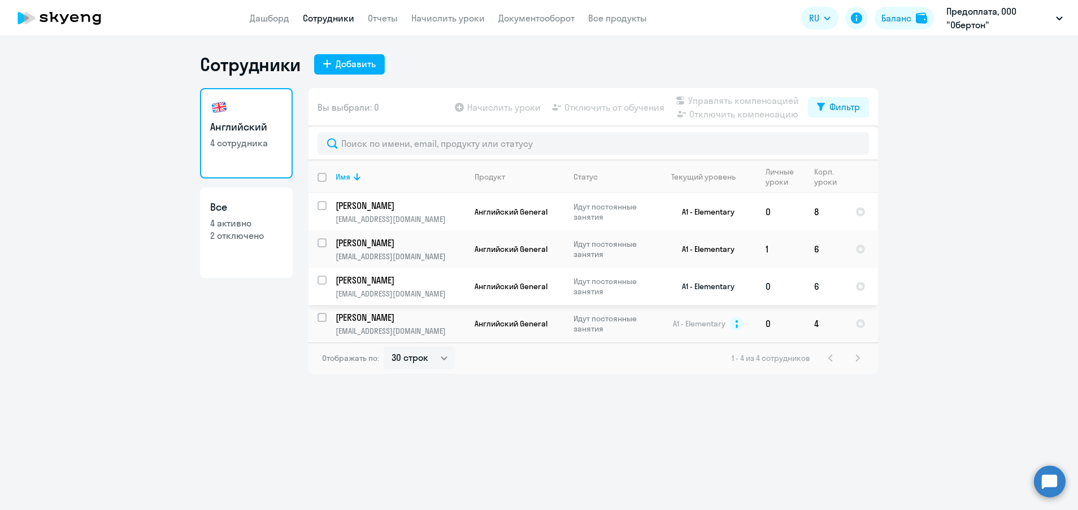
click at [425, 298] on p "[EMAIL_ADDRESS][DOMAIN_NAME]" at bounding box center [399, 294] width 129 height 10
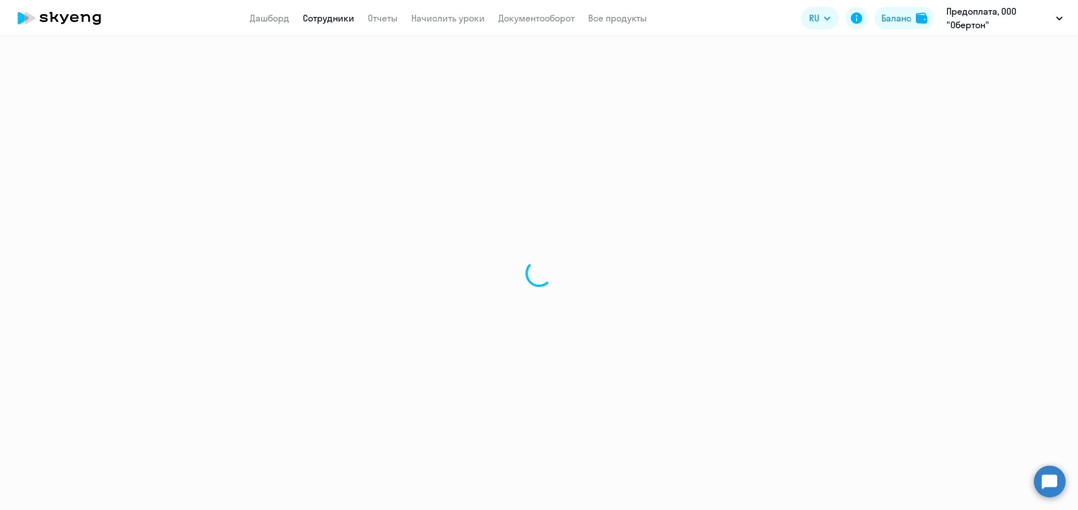
select select "english"
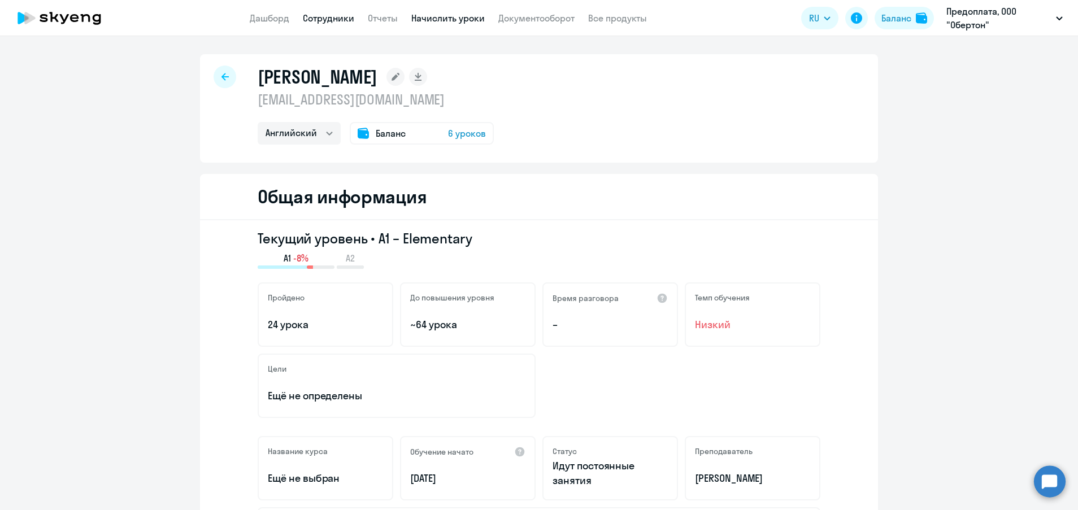
click at [434, 19] on link "Начислить уроки" at bounding box center [447, 17] width 73 height 11
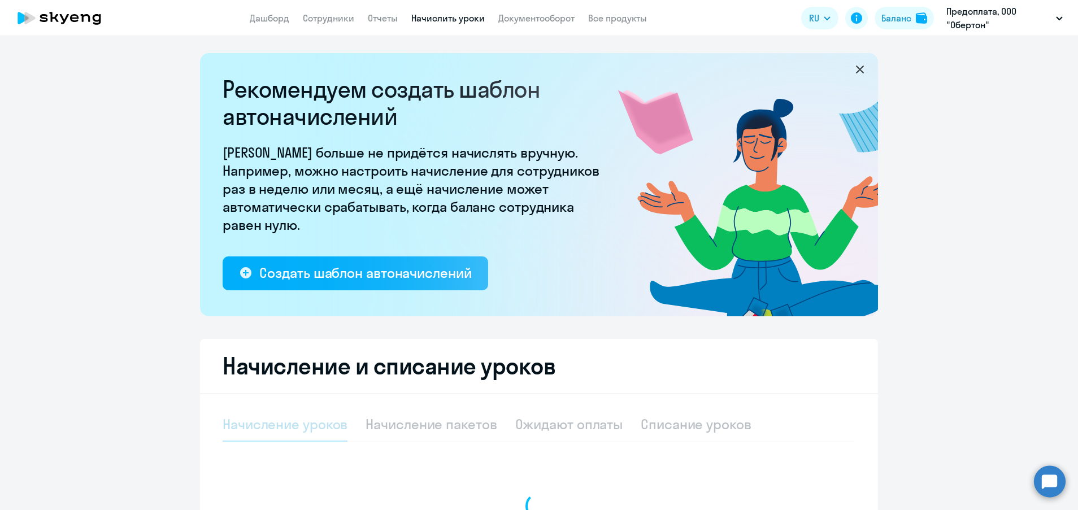
select select "10"
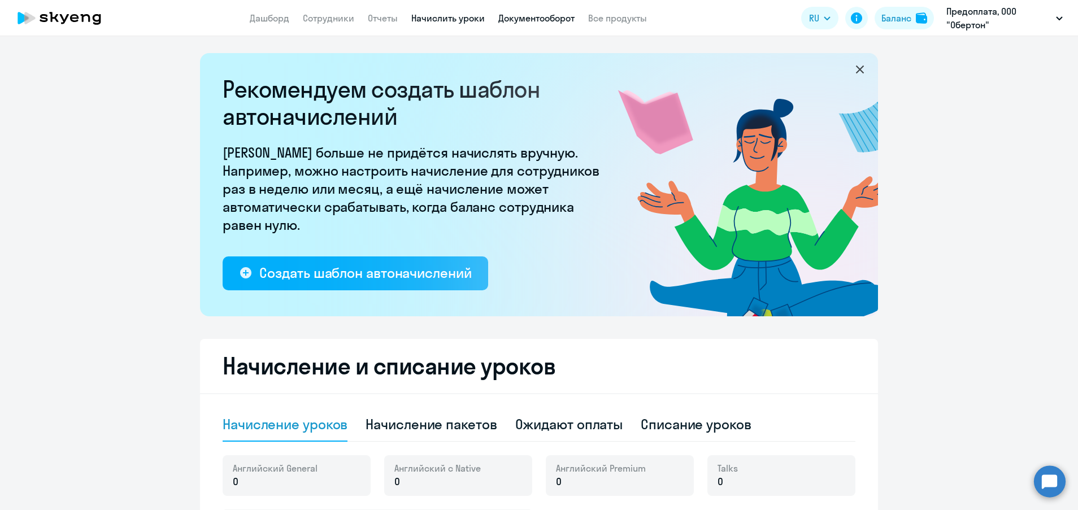
click at [524, 17] on link "Документооборот" at bounding box center [536, 17] width 76 height 11
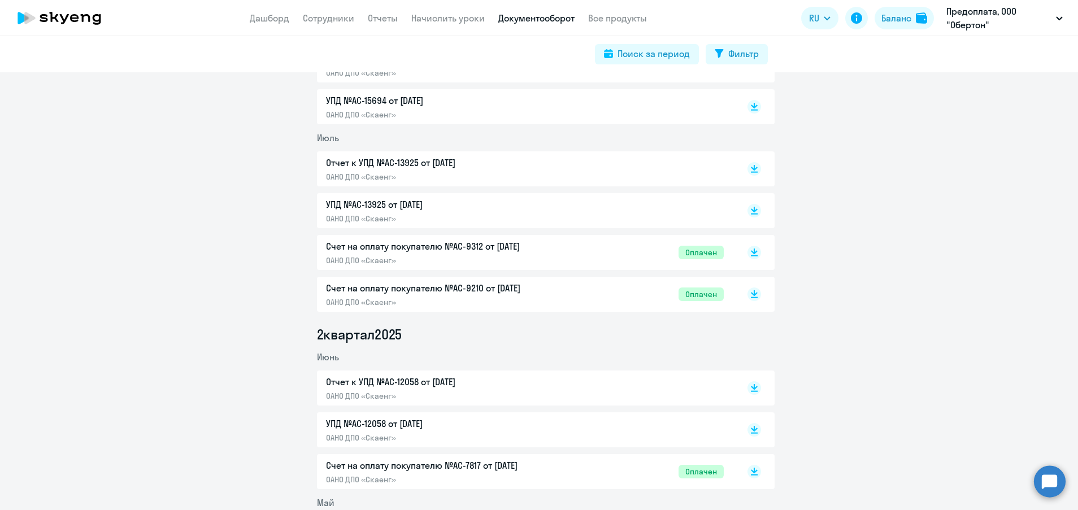
scroll to position [508, 0]
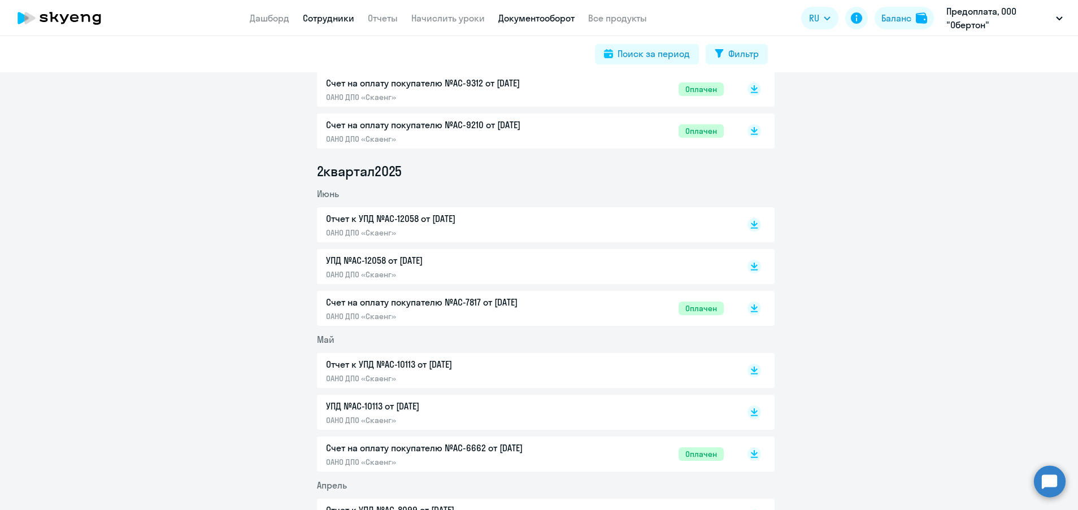
click at [331, 16] on link "Сотрудники" at bounding box center [328, 17] width 51 height 11
select select "30"
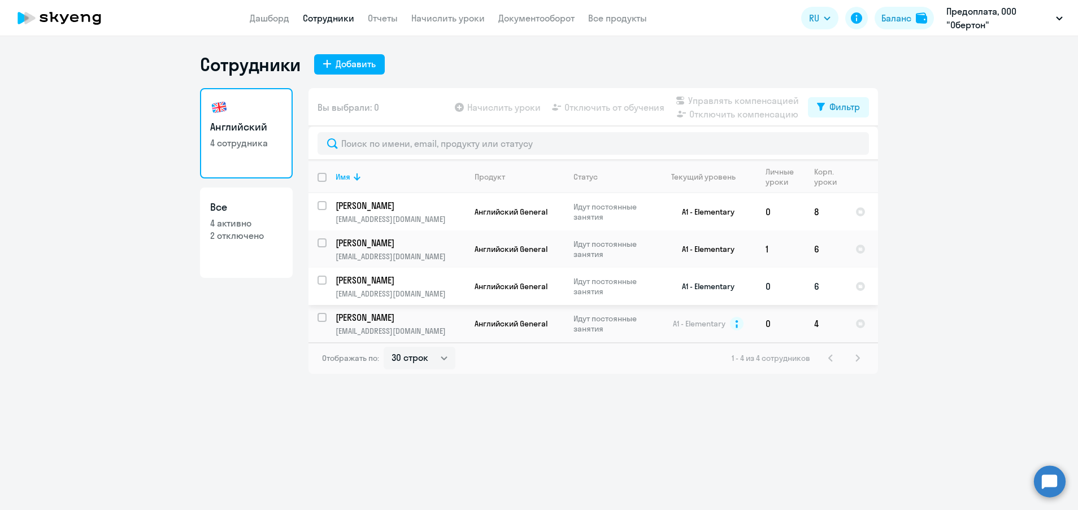
click at [393, 287] on td "[PERSON_NAME] [PERSON_NAME][EMAIL_ADDRESS][DOMAIN_NAME]" at bounding box center [395, 286] width 139 height 37
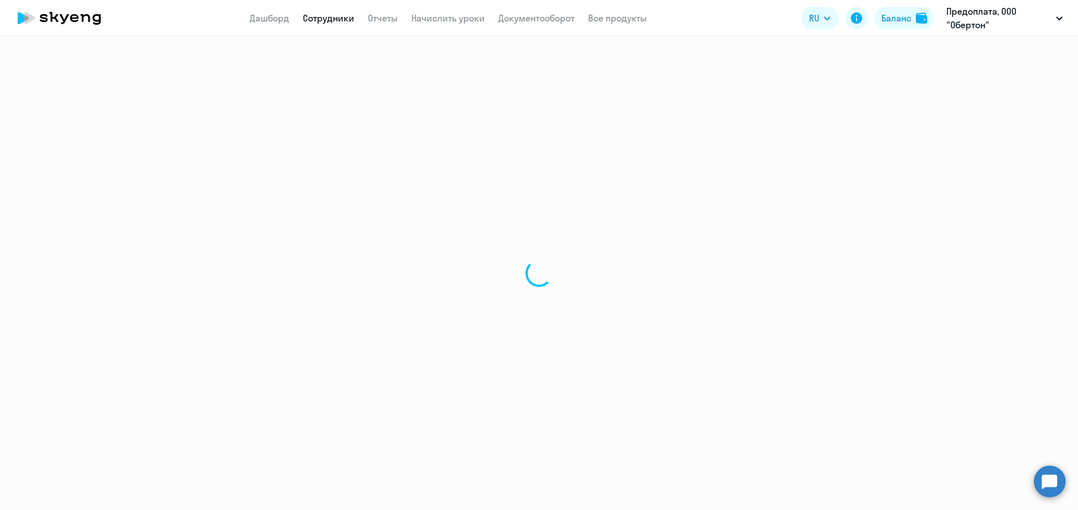
select select "english"
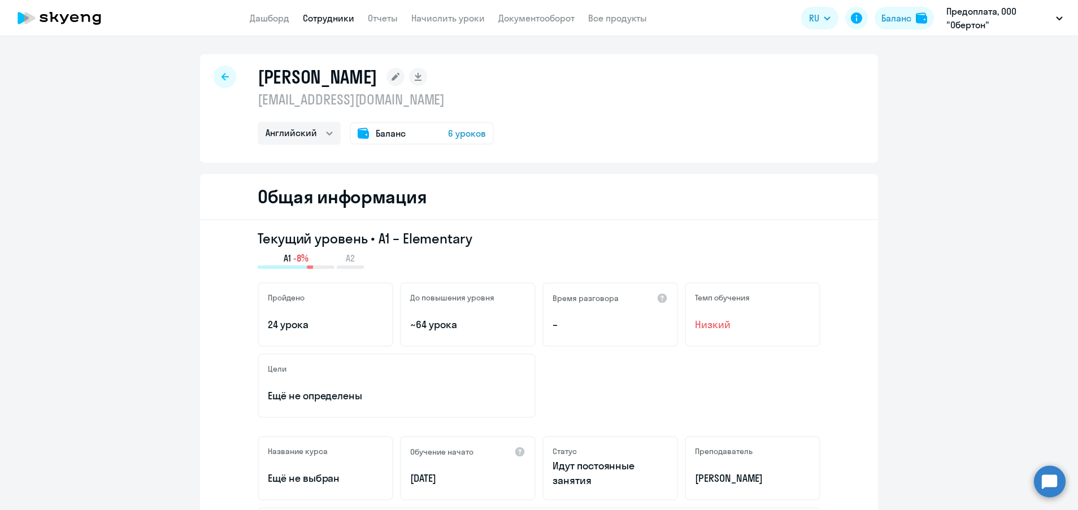
click at [221, 73] on icon at bounding box center [224, 77] width 7 height 8
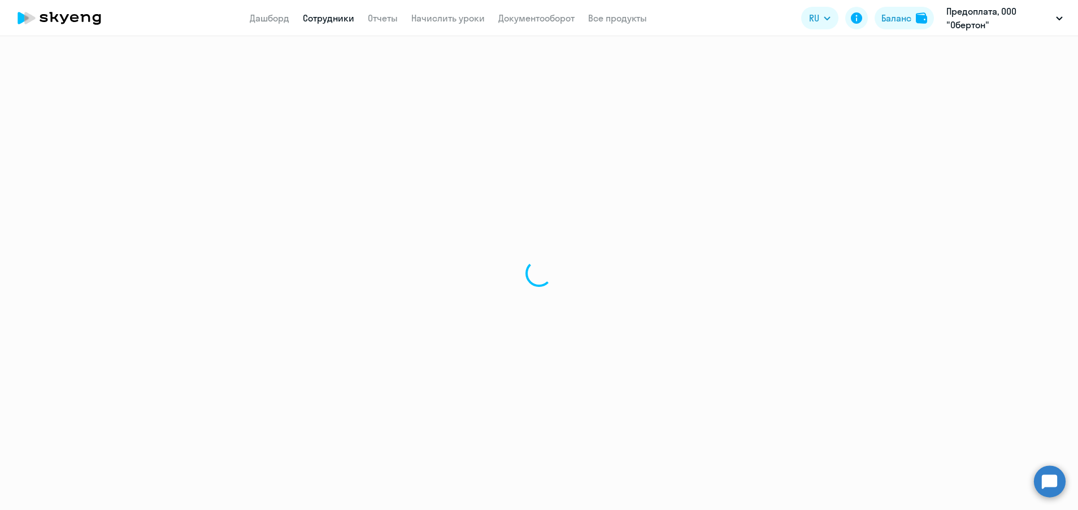
select select "30"
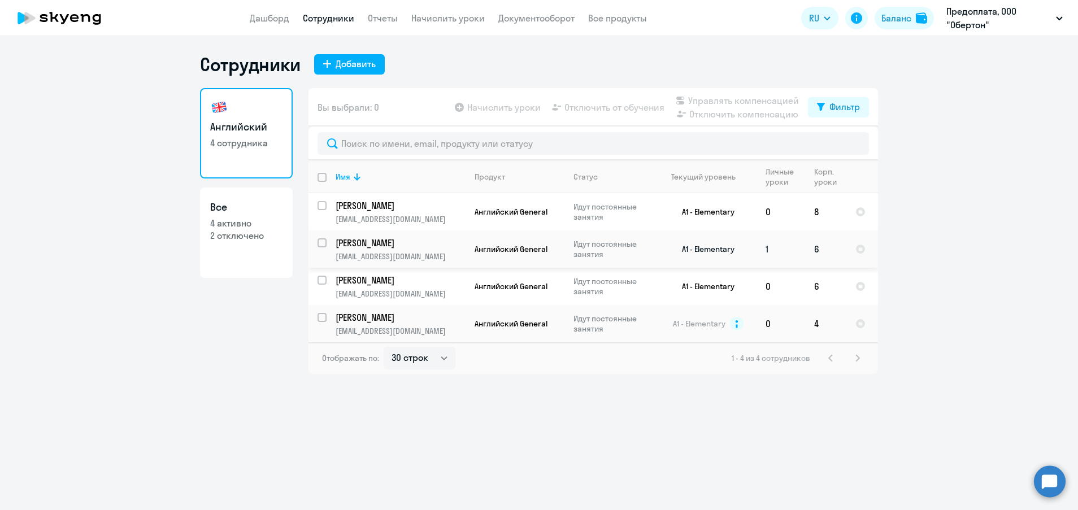
click at [399, 242] on p "[PERSON_NAME]" at bounding box center [399, 243] width 128 height 12
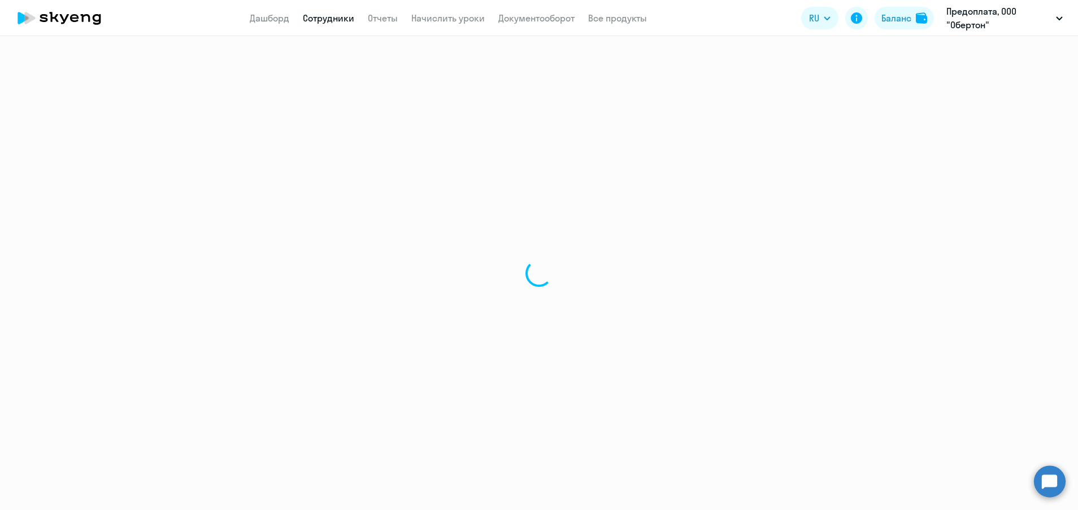
select select "english"
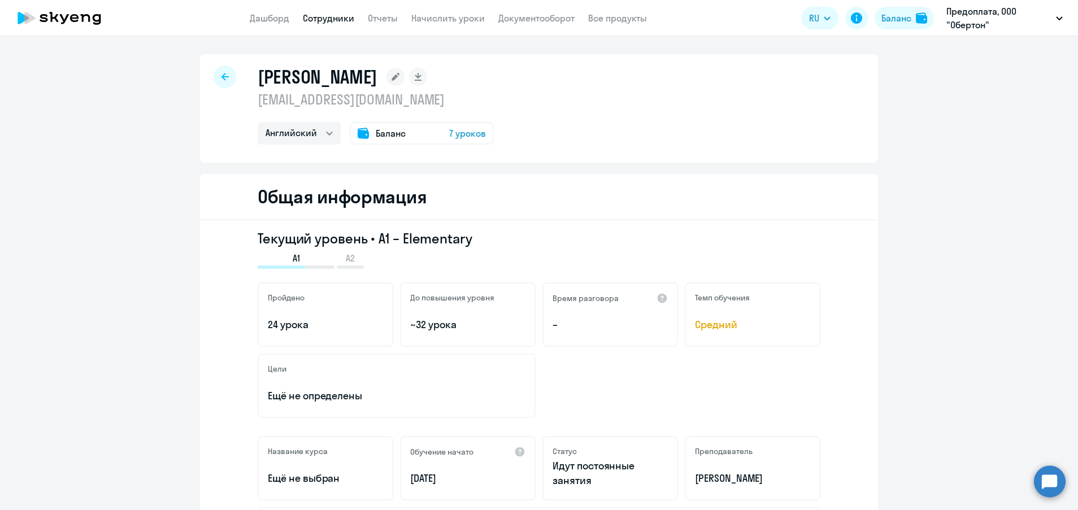
click at [325, 18] on link "Сотрудники" at bounding box center [328, 17] width 51 height 11
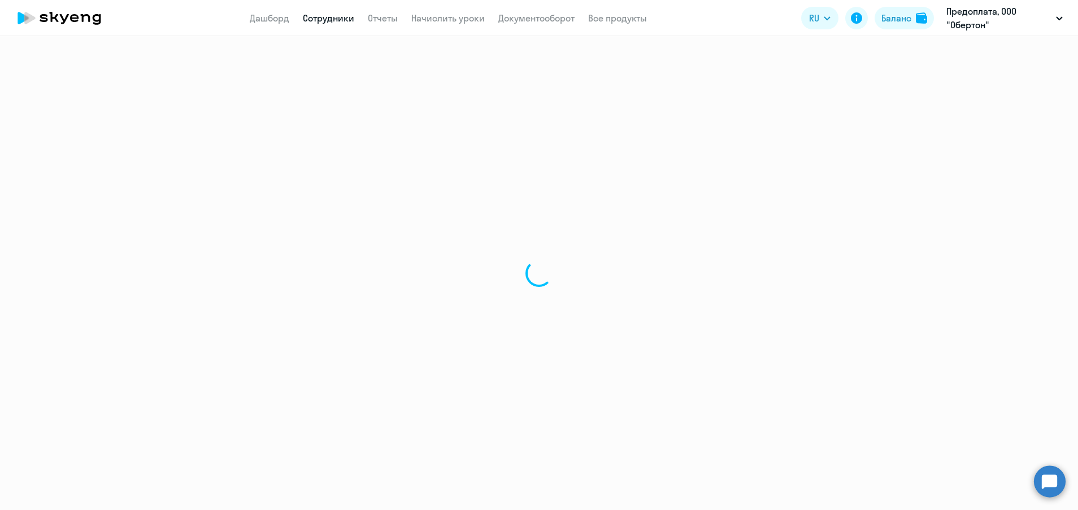
select select "30"
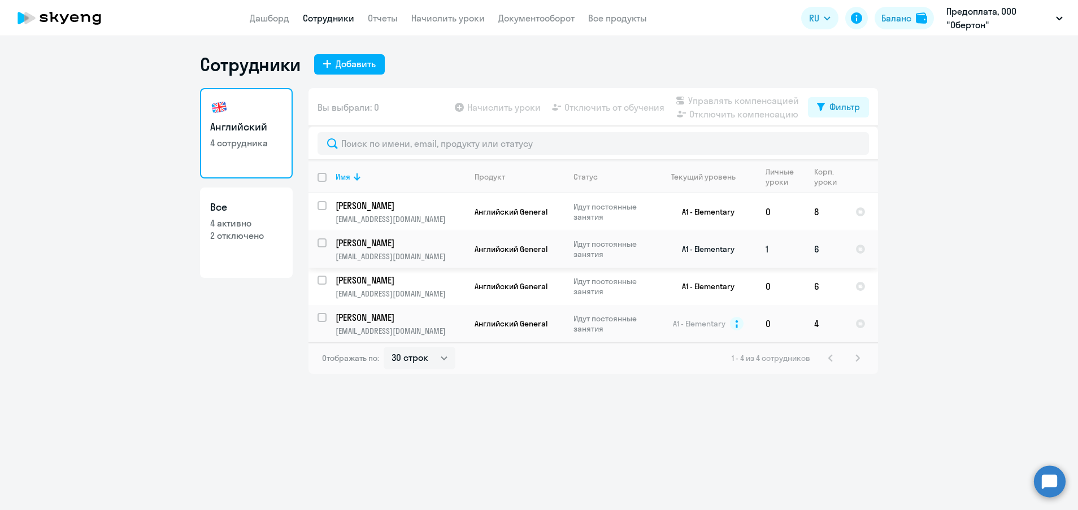
click at [396, 242] on p "[PERSON_NAME]" at bounding box center [399, 243] width 128 height 12
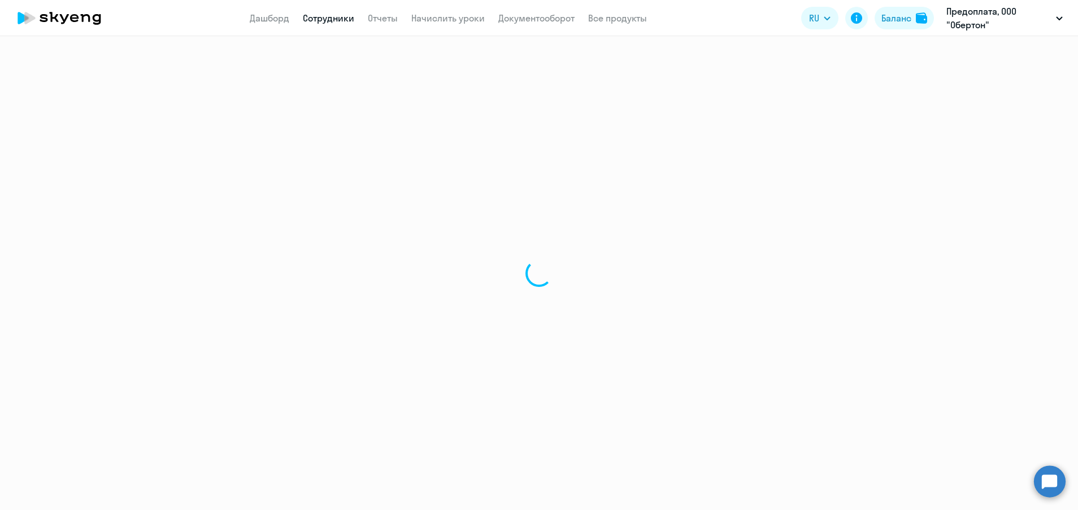
select select "english"
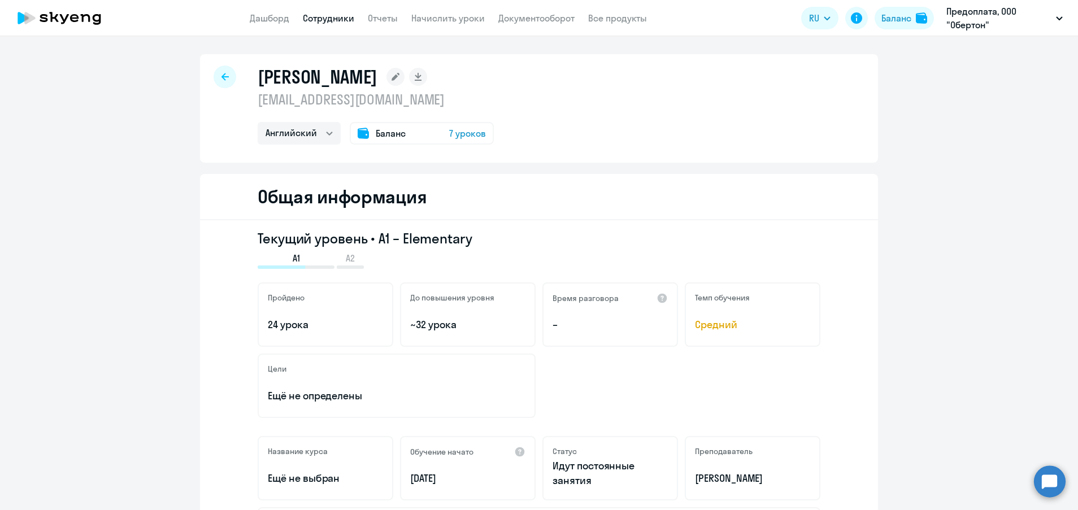
click at [221, 78] on icon at bounding box center [224, 76] width 7 height 7
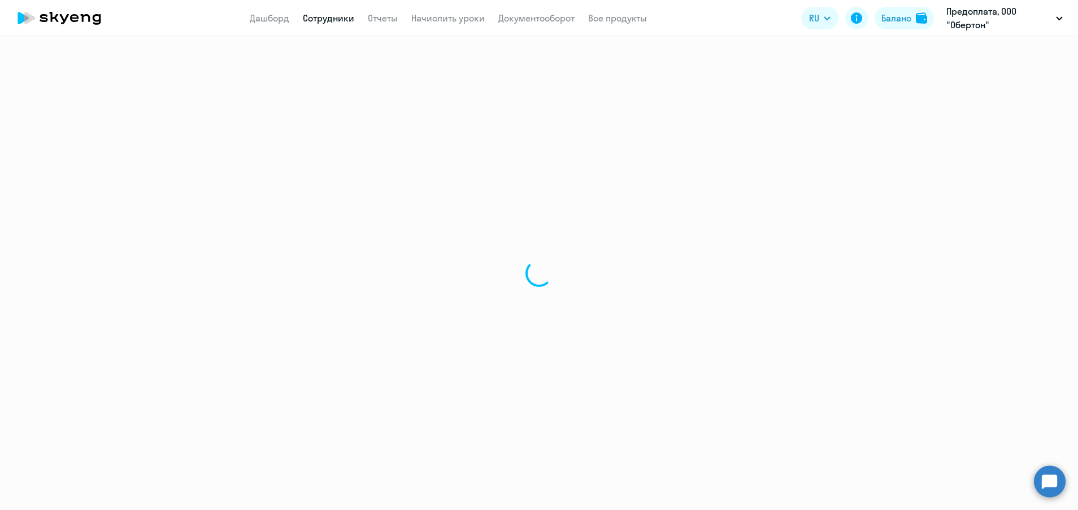
select select "30"
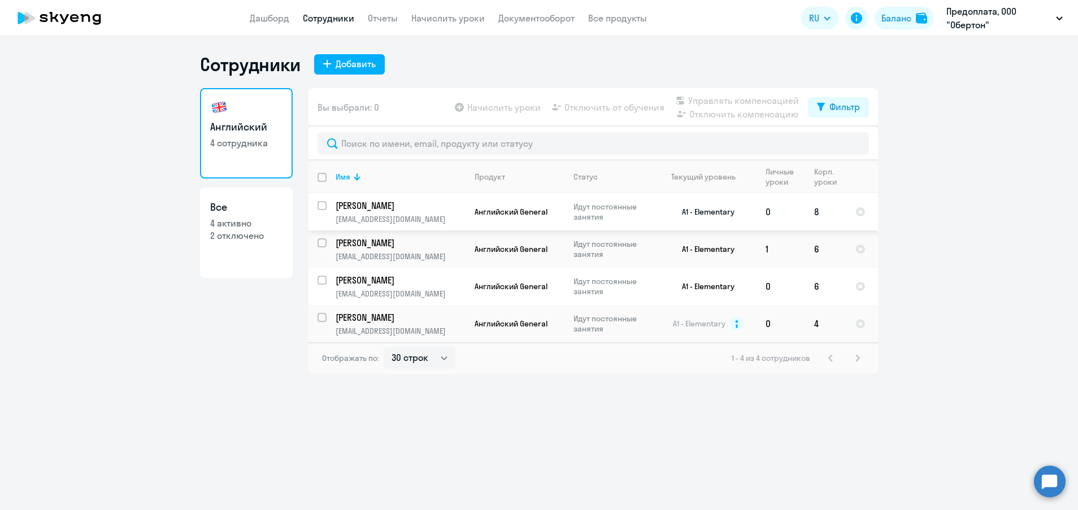
click at [400, 213] on td "[PERSON_NAME] [EMAIL_ADDRESS][DOMAIN_NAME]" at bounding box center [395, 211] width 139 height 37
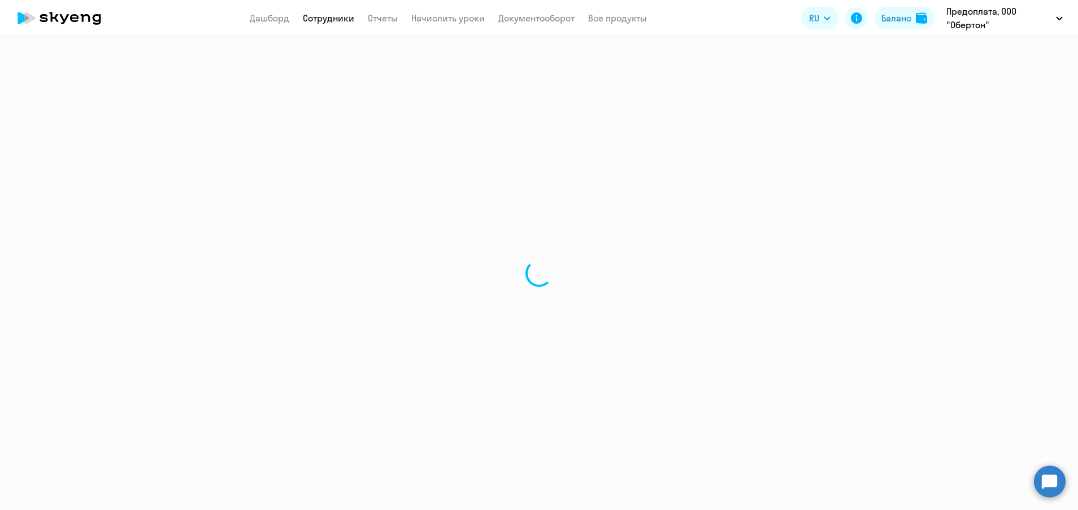
select select "english"
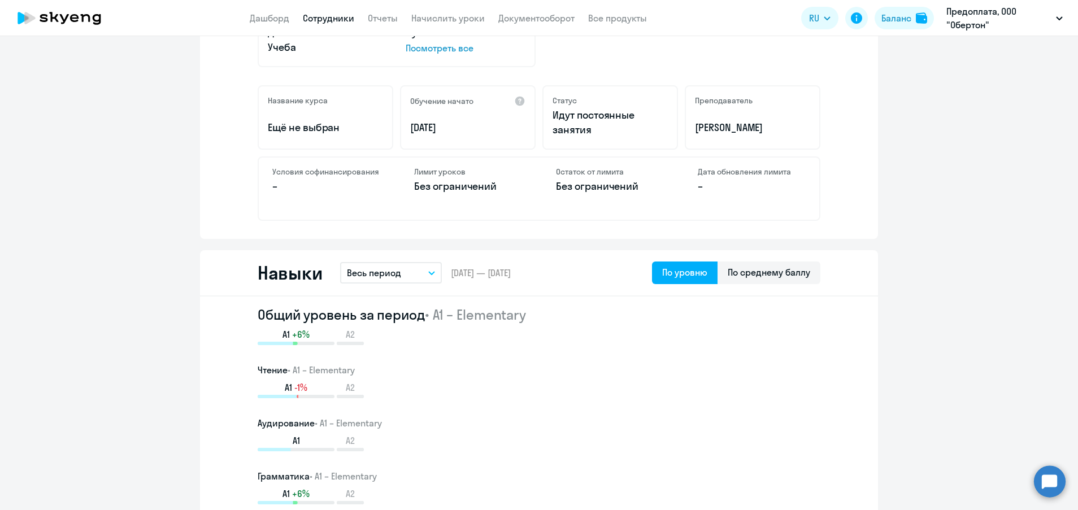
scroll to position [762, 0]
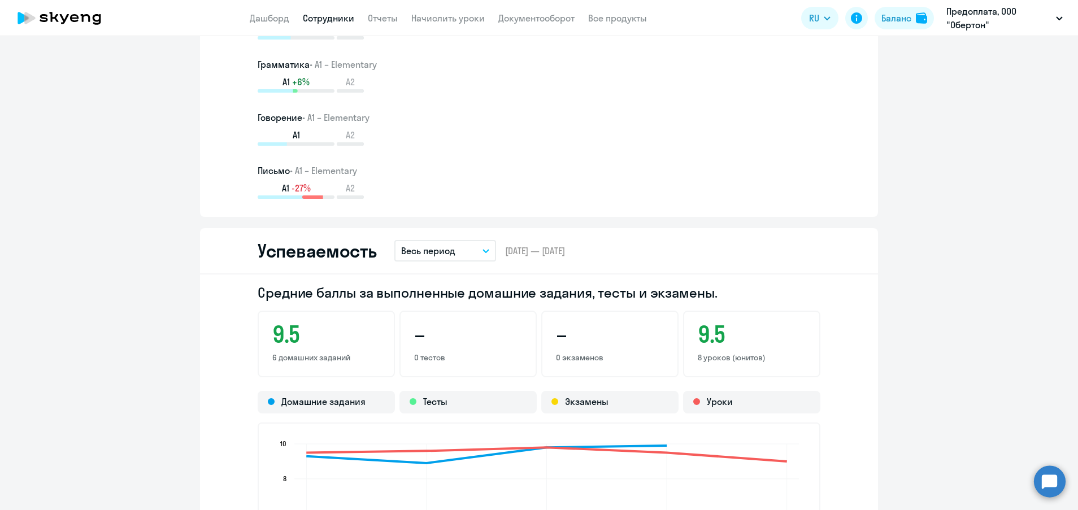
click at [451, 248] on button "Весь период" at bounding box center [445, 250] width 102 height 21
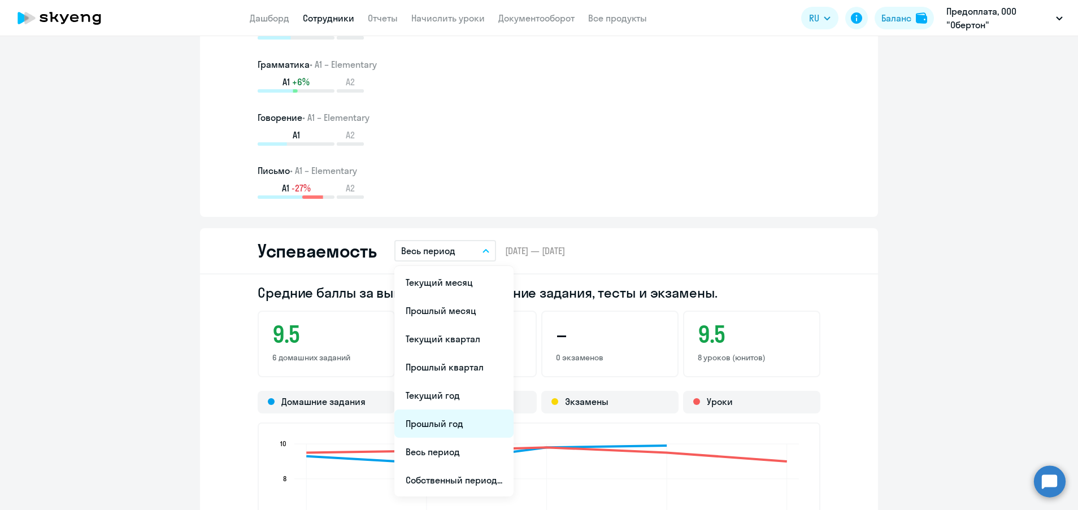
click at [434, 426] on li "Прошлый год" at bounding box center [453, 423] width 119 height 28
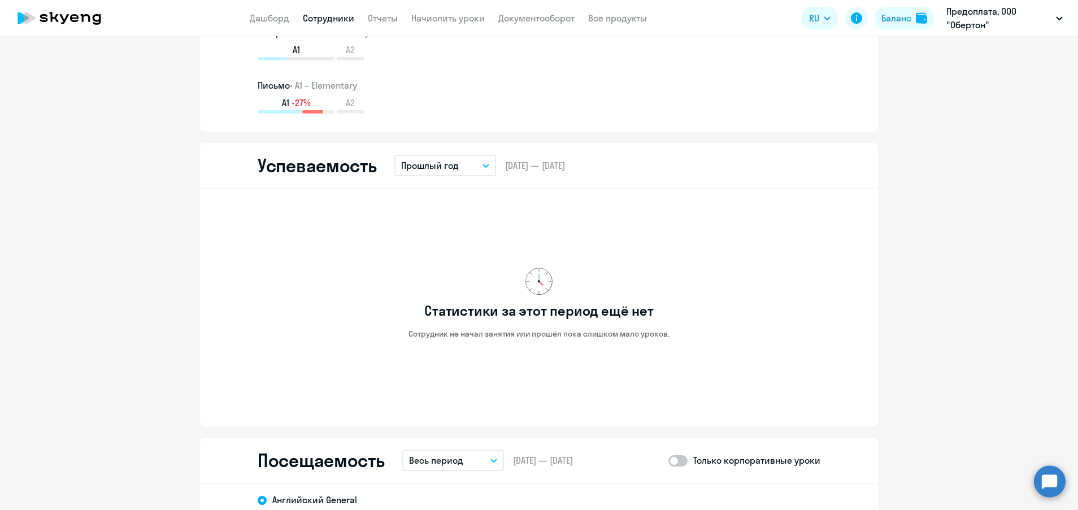
scroll to position [847, 0]
click at [456, 168] on button "Прошлый год" at bounding box center [445, 165] width 102 height 21
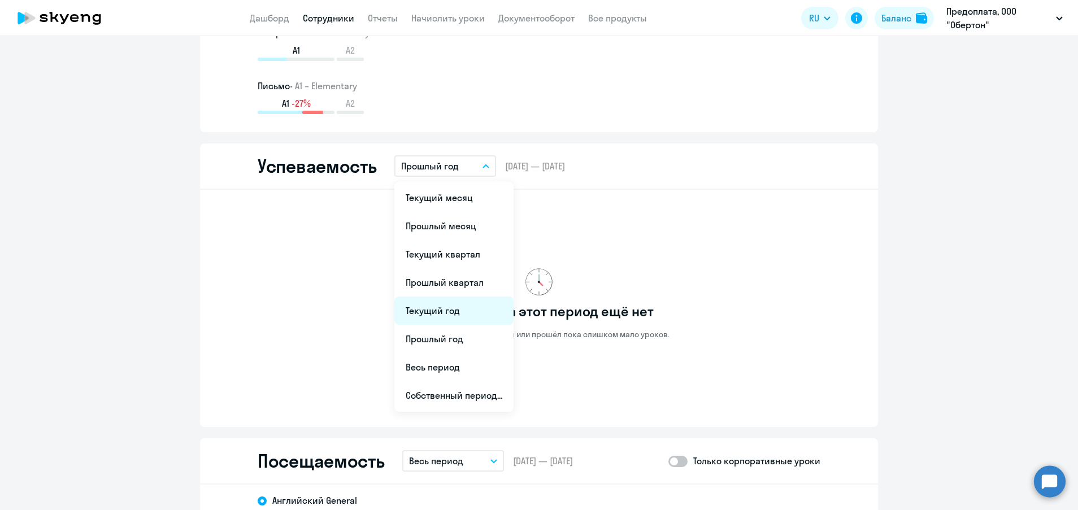
click at [433, 308] on li "Текущий год" at bounding box center [453, 310] width 119 height 28
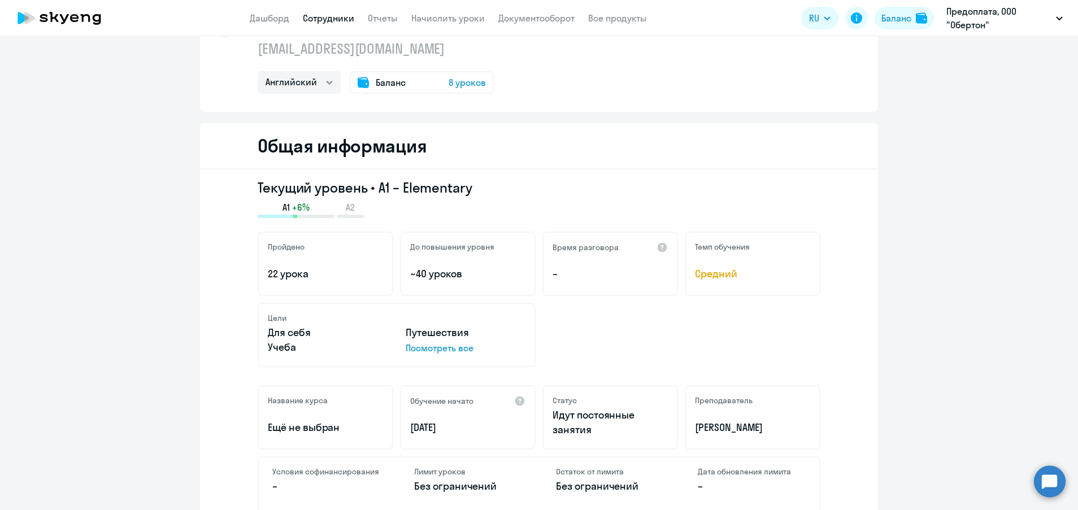
scroll to position [0, 0]
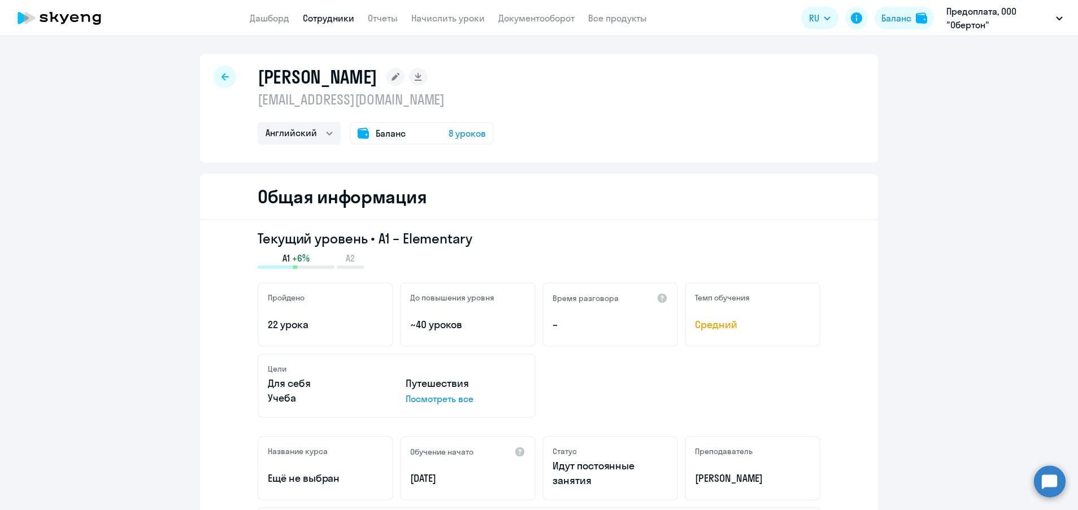
click at [330, 22] on link "Сотрудники" at bounding box center [328, 17] width 51 height 11
select select "30"
